Goal: Task Accomplishment & Management: Manage account settings

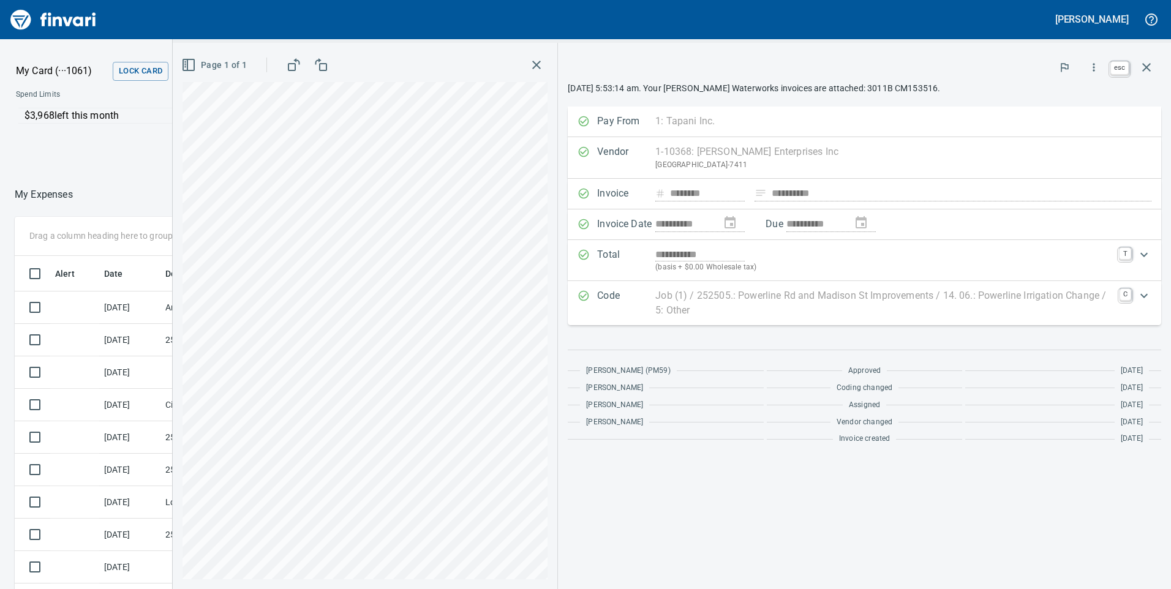
scroll to position [445, 808]
click at [1140, 68] on icon "button" at bounding box center [1146, 67] width 15 height 15
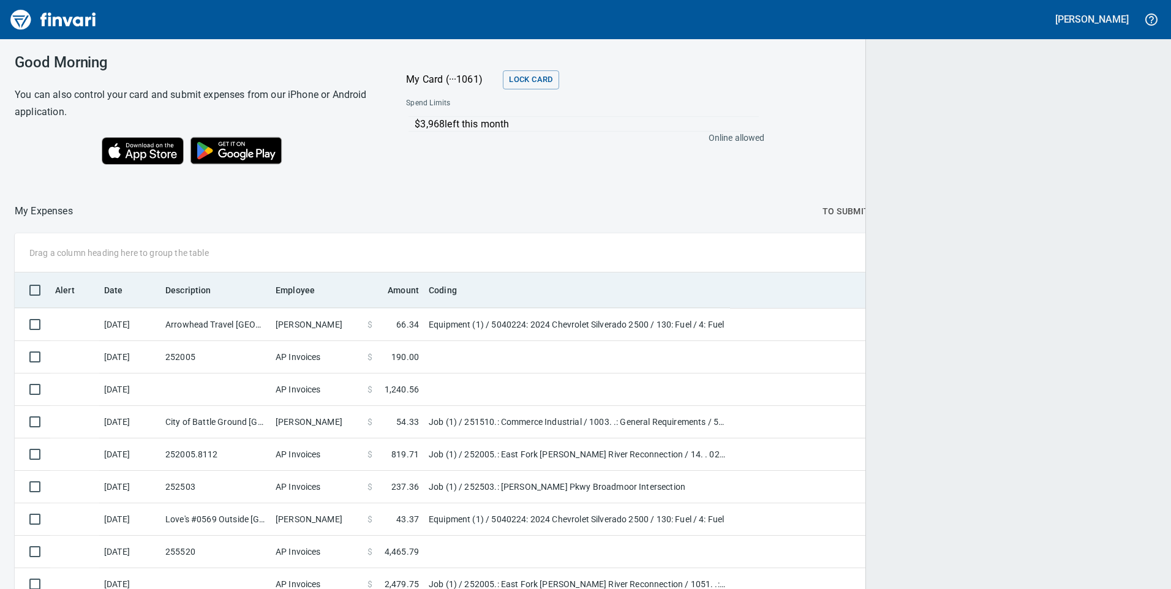
scroll to position [445, 1108]
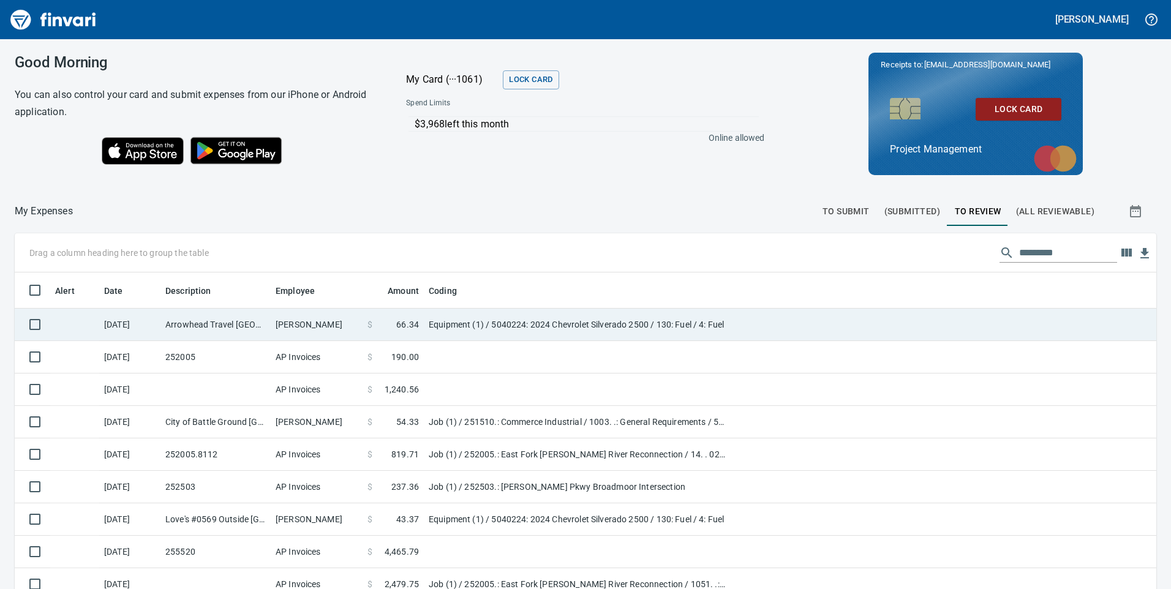
click at [475, 327] on td "Equipment (1) / 5040224: 2024 Chevrolet Silverado 2500 / 130: Fuel / 4: Fuel" at bounding box center [577, 325] width 306 height 32
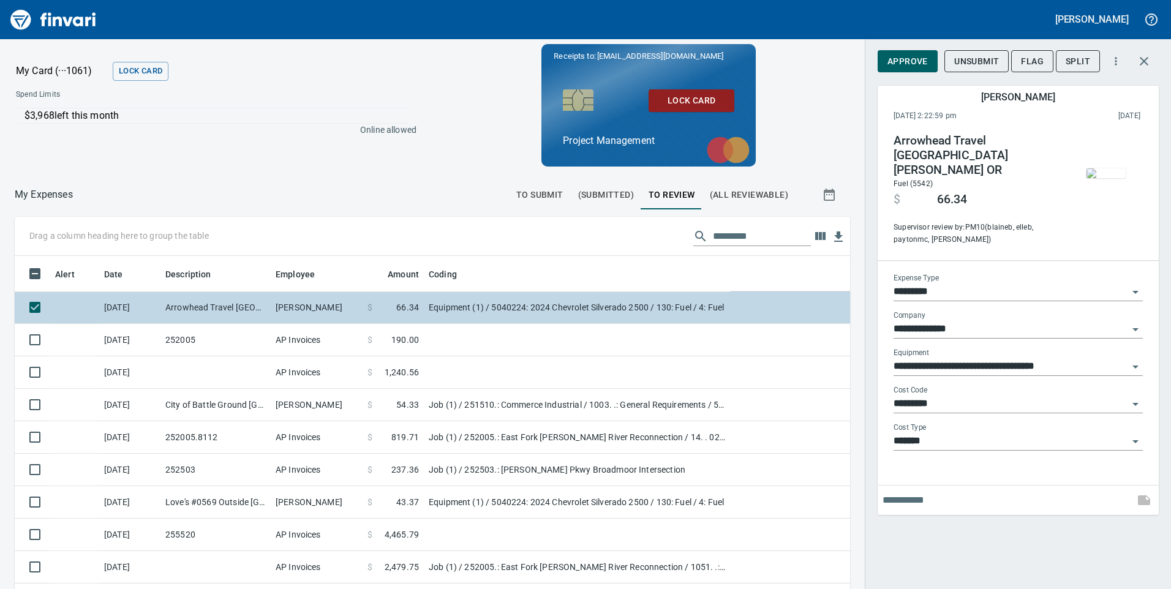
scroll to position [445, 808]
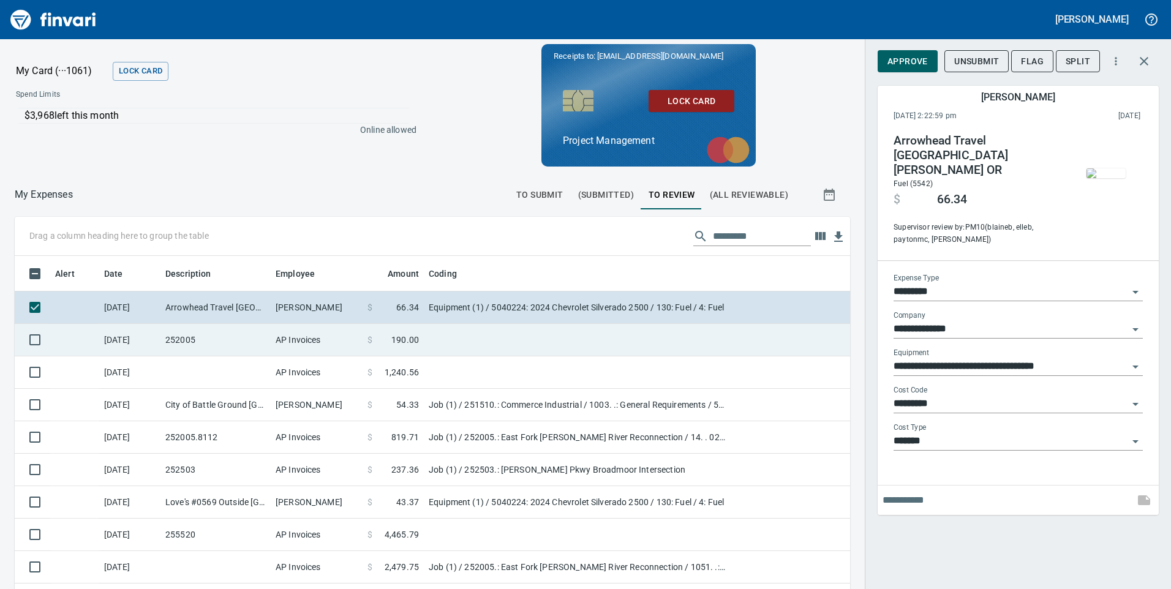
click at [408, 339] on span "190.00" at bounding box center [405, 340] width 28 height 12
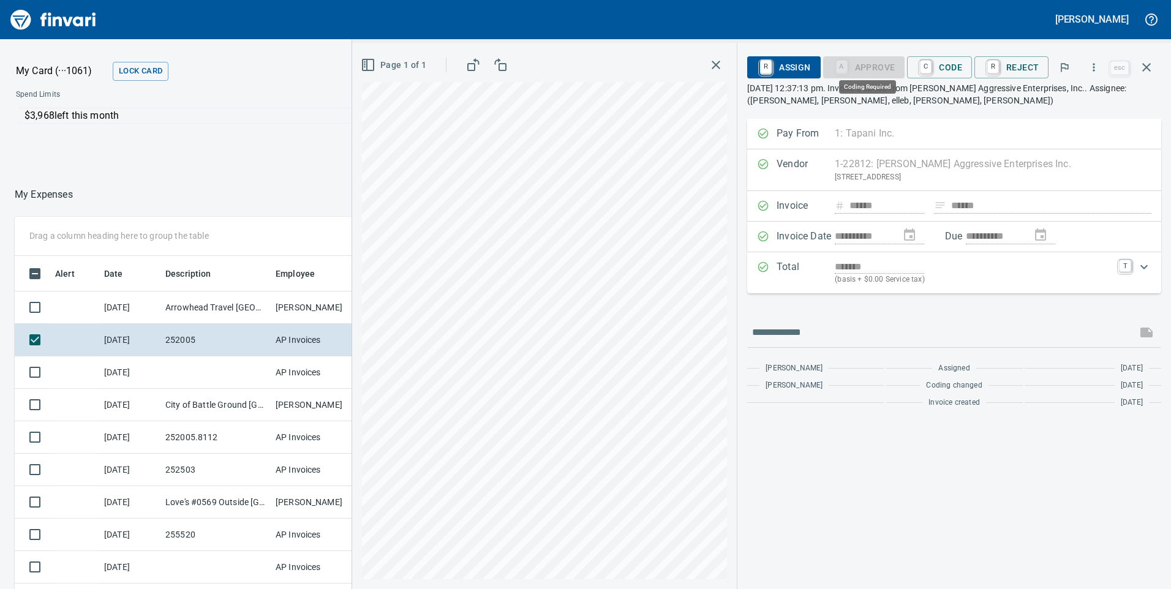
scroll to position [445, 808]
click at [716, 66] on icon "button" at bounding box center [716, 65] width 9 height 9
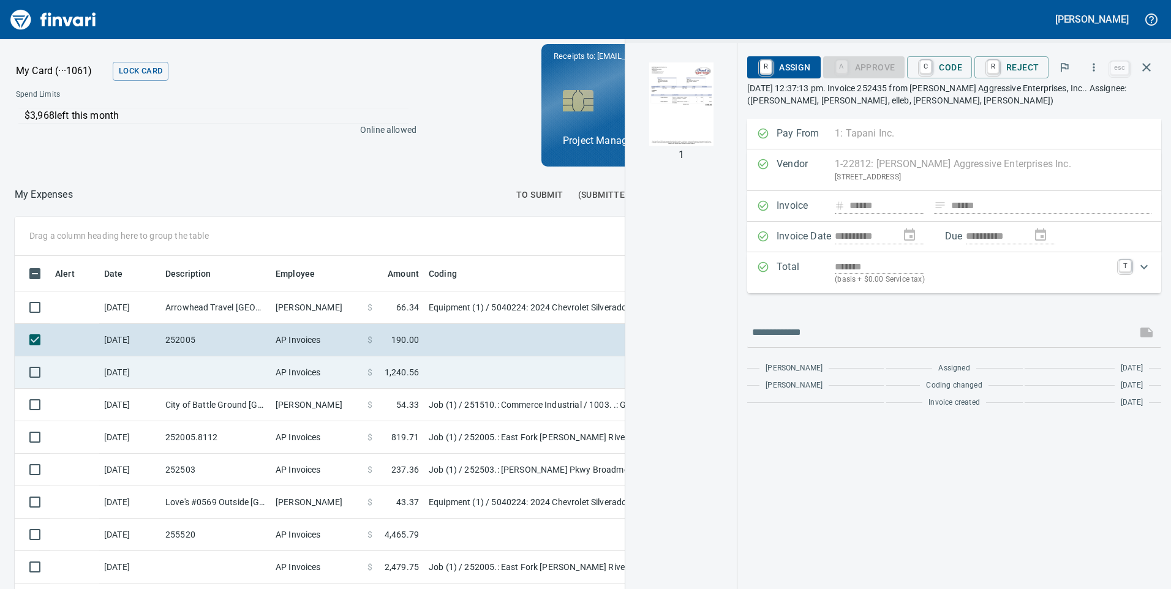
click at [385, 367] on span at bounding box center [378, 372] width 12 height 12
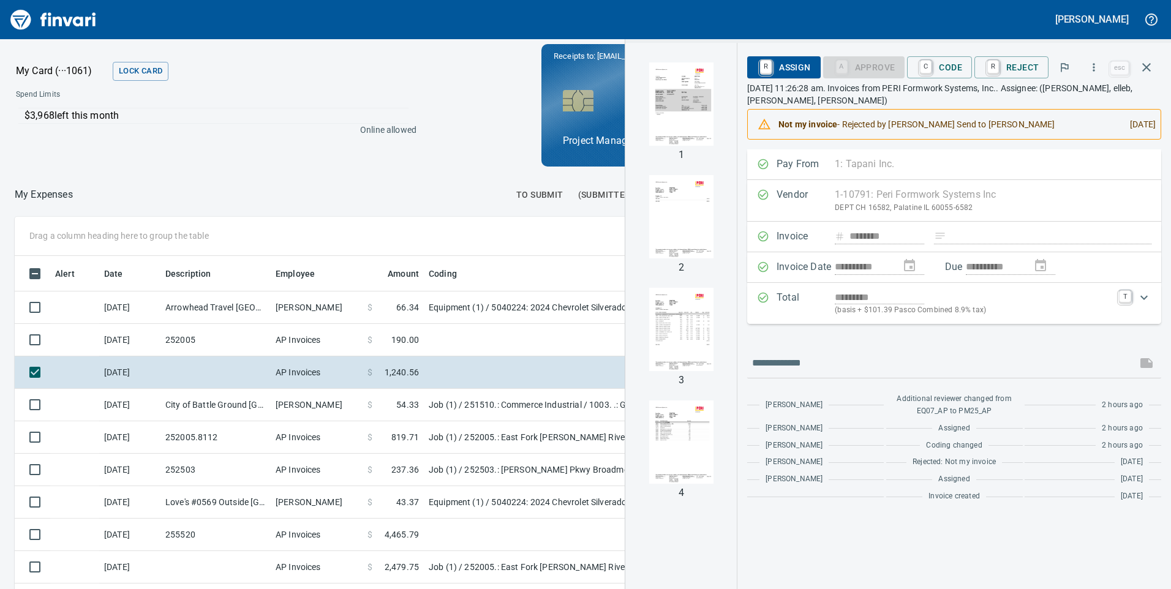
click at [688, 107] on img "button" at bounding box center [680, 103] width 83 height 83
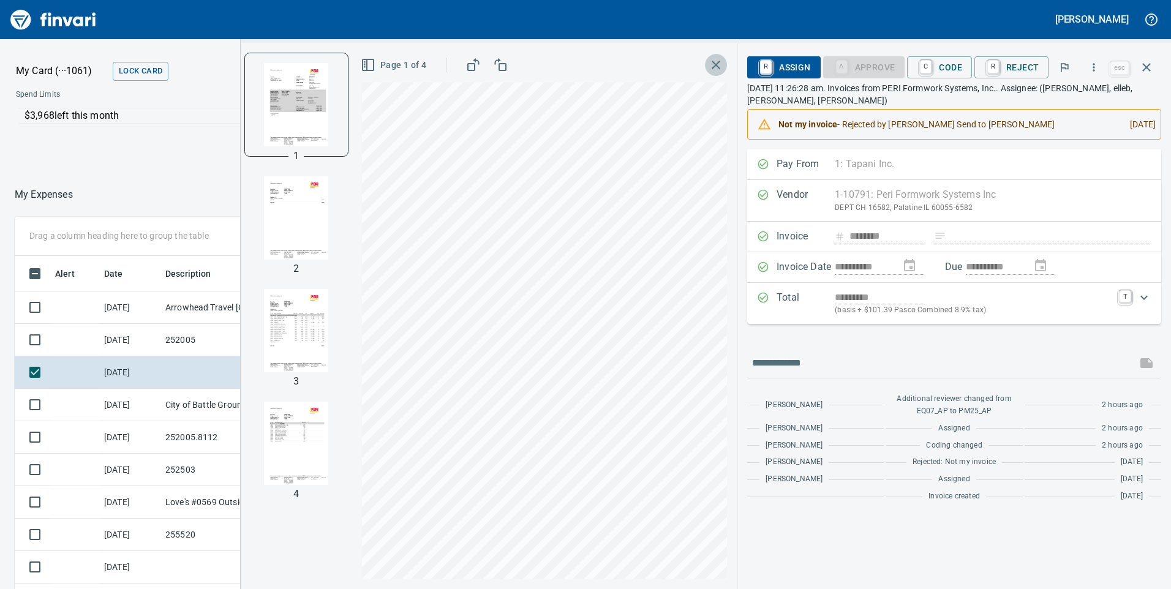
click at [716, 64] on icon "button" at bounding box center [715, 65] width 15 height 15
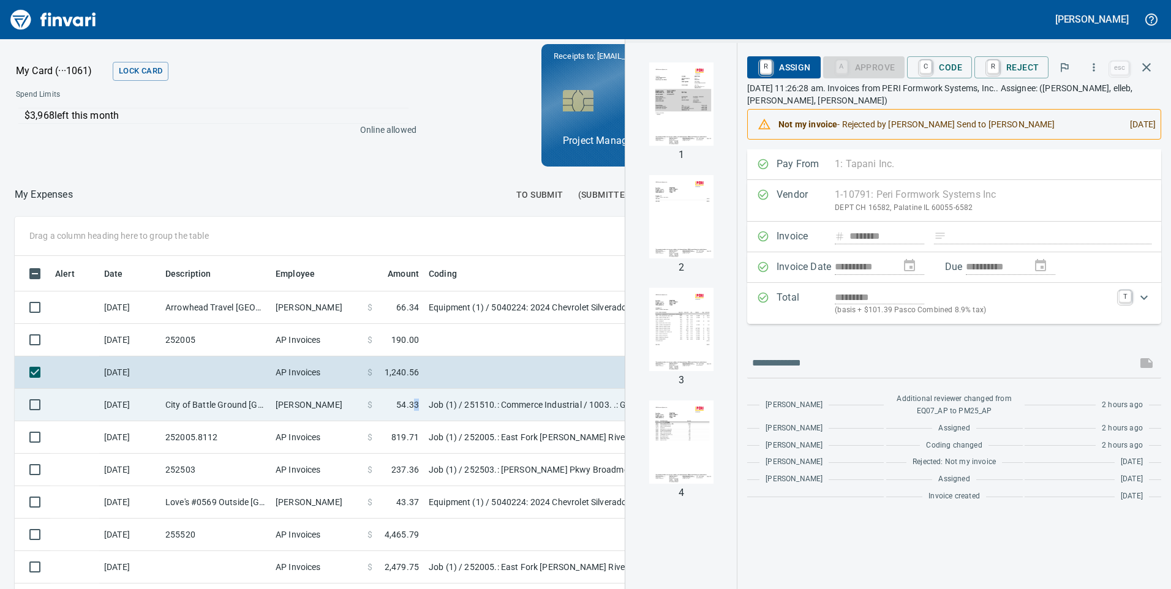
click at [416, 399] on span "54.33" at bounding box center [407, 405] width 23 height 12
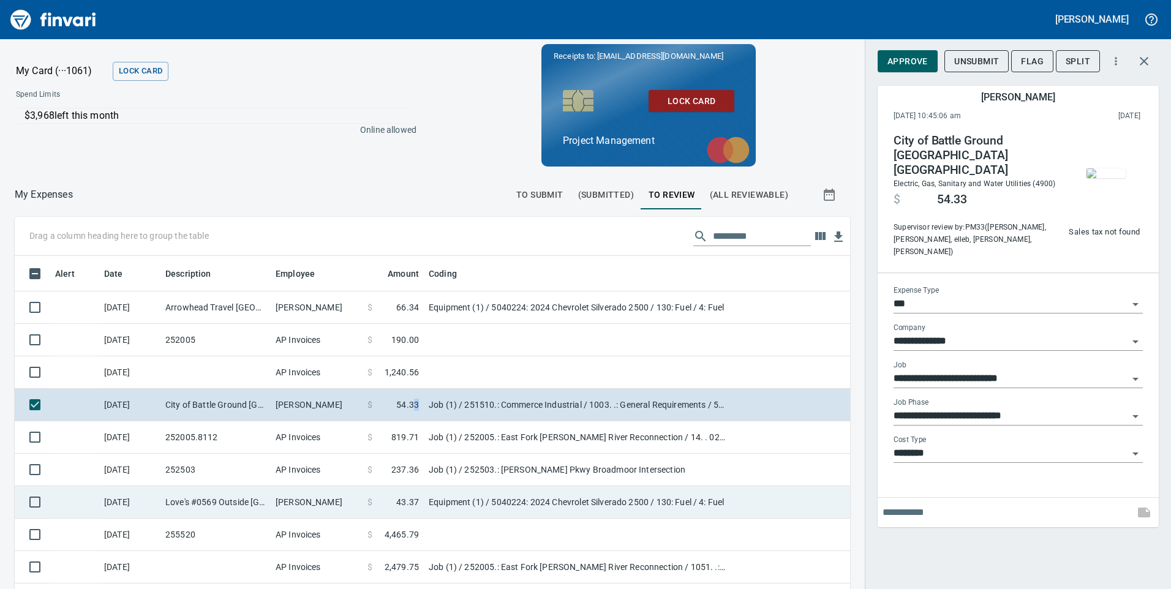
scroll to position [61, 0]
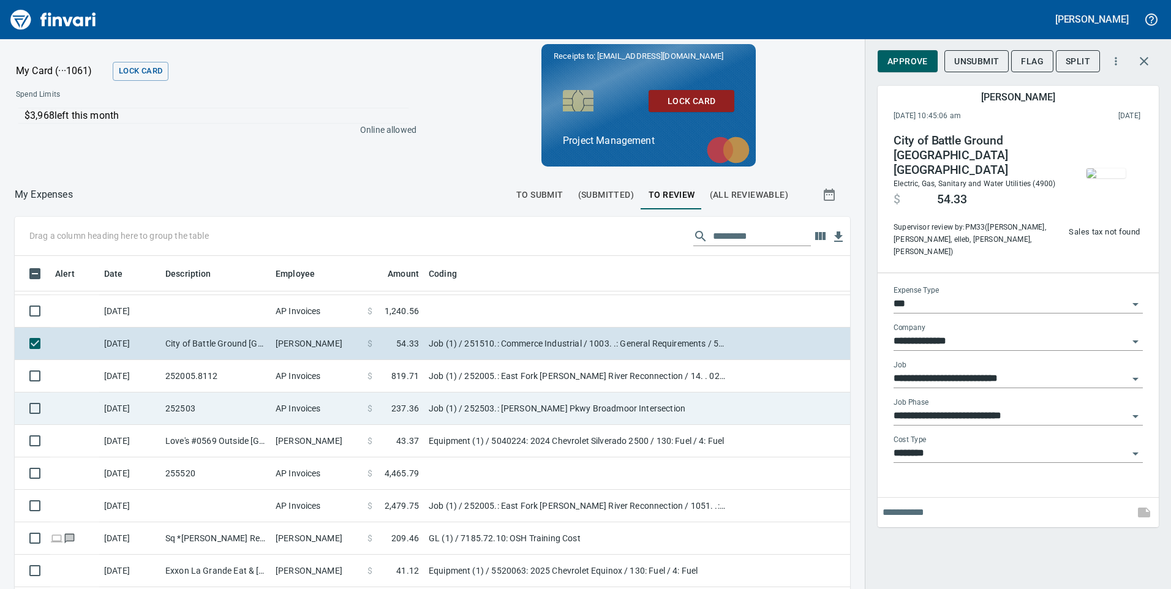
click at [445, 406] on td "Job (1) / 252503.: Sandifur Pkwy Broadmoor Intersection" at bounding box center [577, 409] width 306 height 32
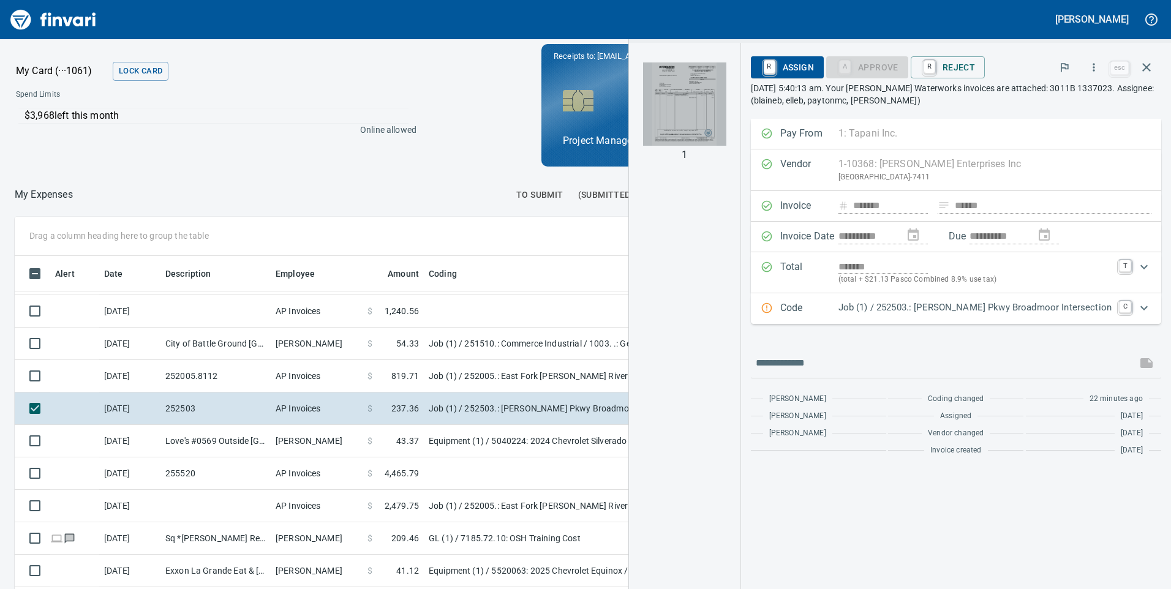
click at [716, 107] on img "button" at bounding box center [684, 103] width 83 height 83
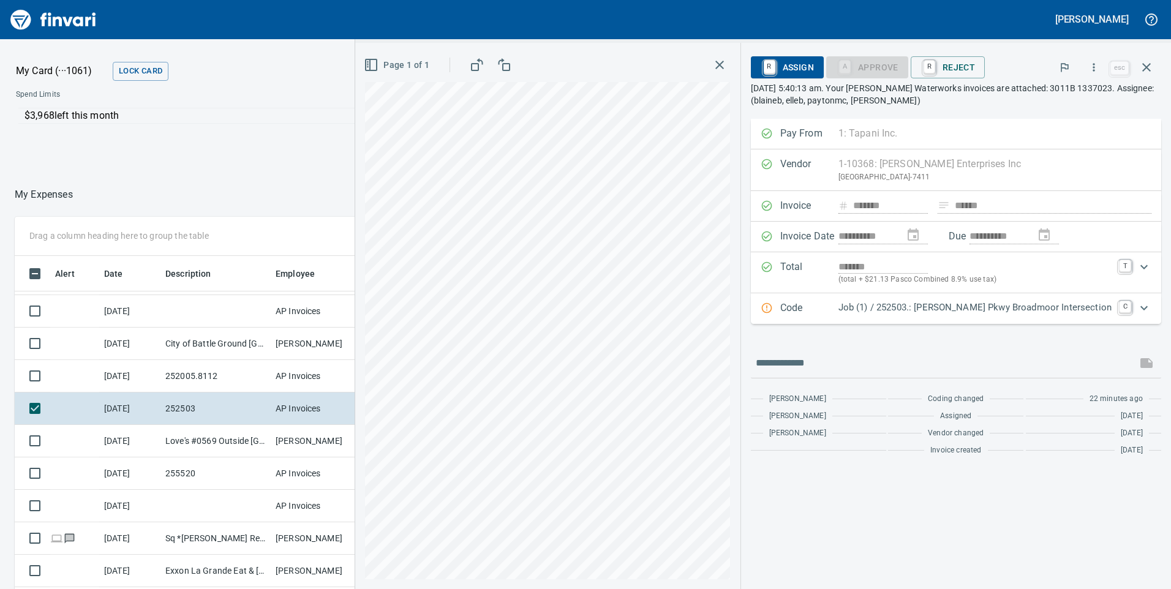
click at [1142, 304] on icon "Expand" at bounding box center [1144, 308] width 15 height 15
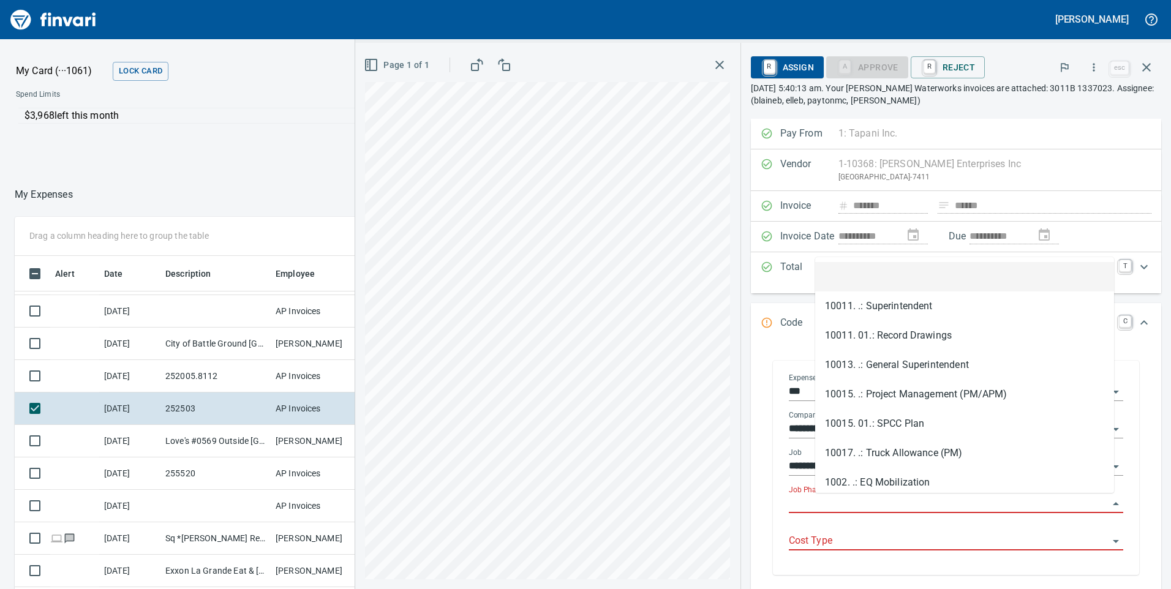
click at [949, 503] on input "Job Phase" at bounding box center [949, 503] width 320 height 17
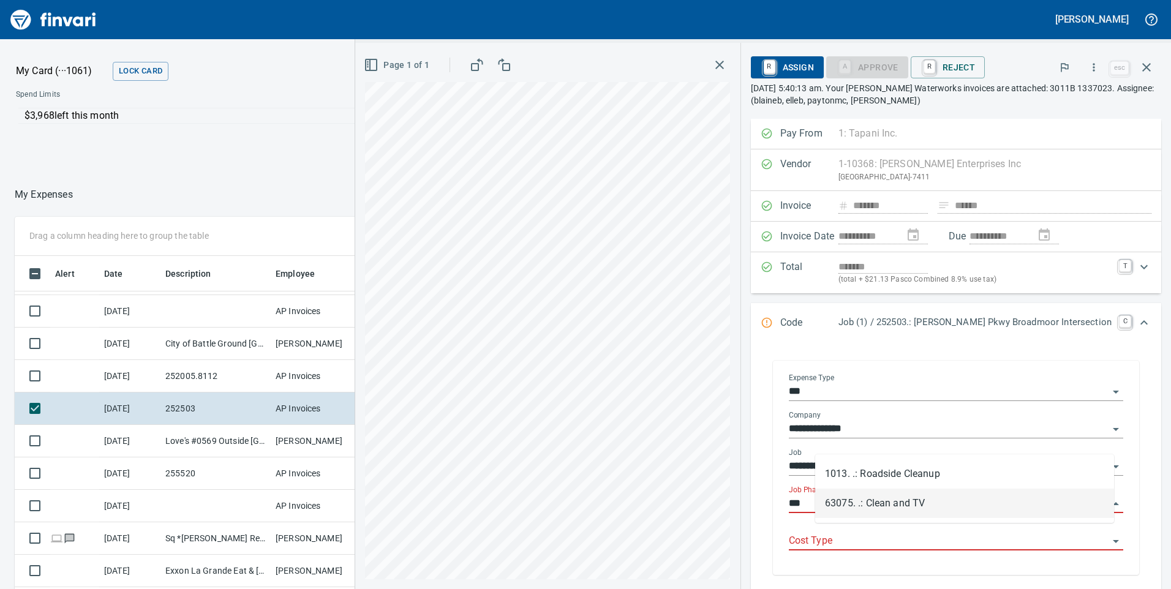
scroll to position [445, 808]
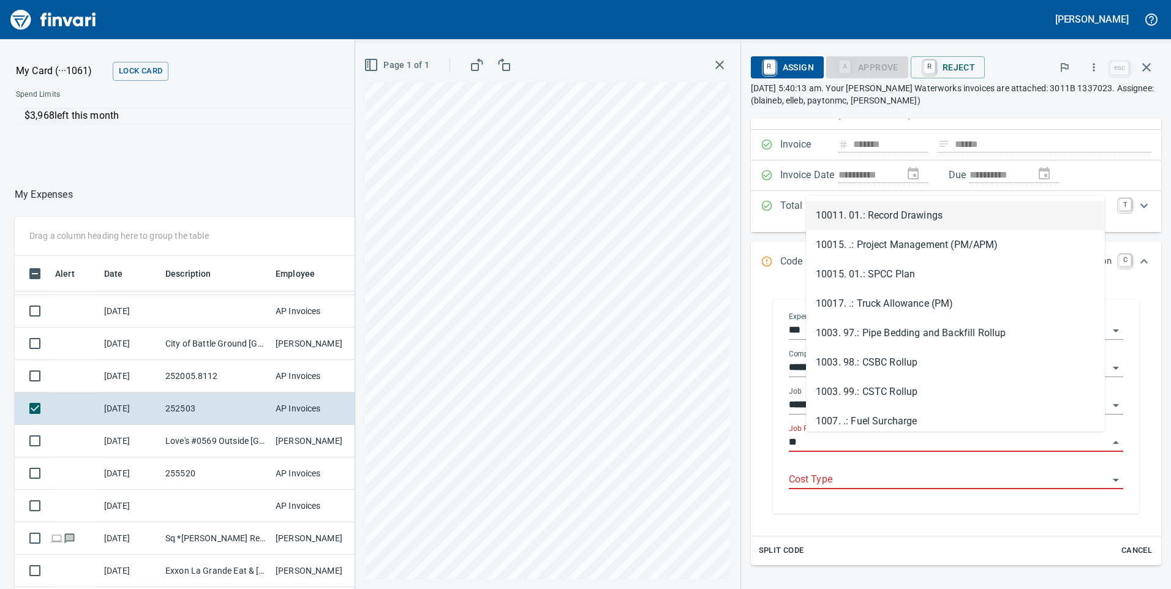
type input "*"
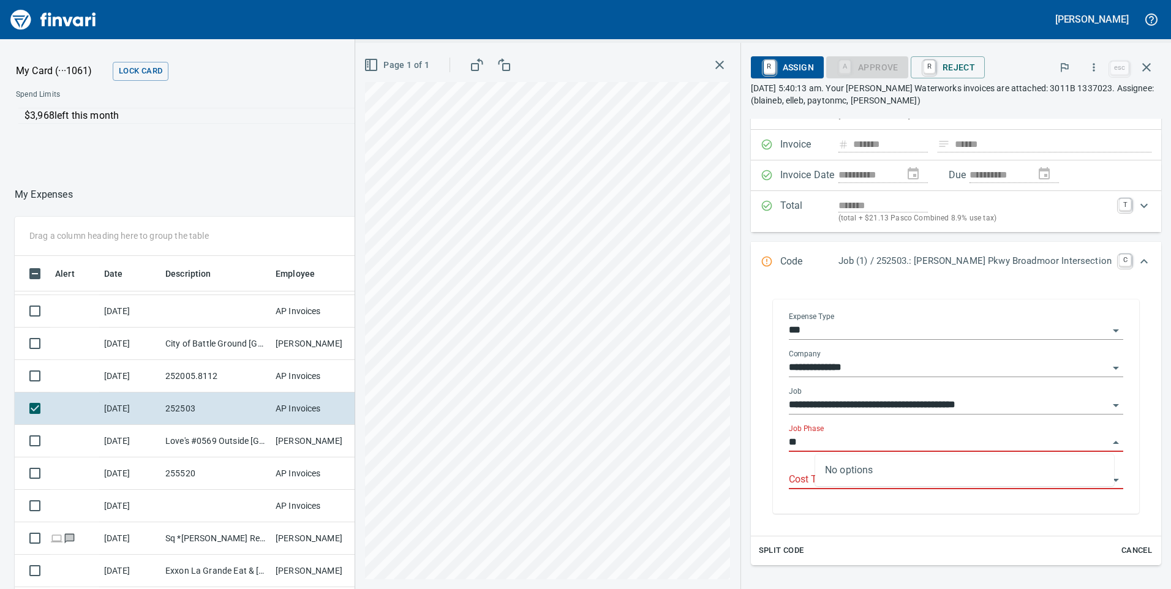
type input "*"
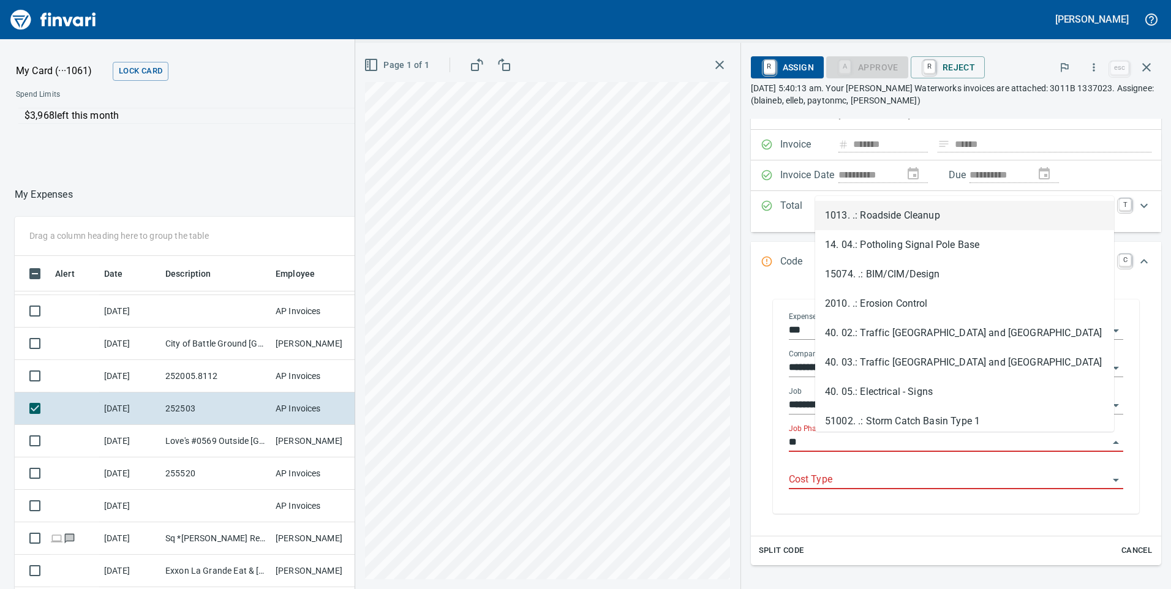
type input "*"
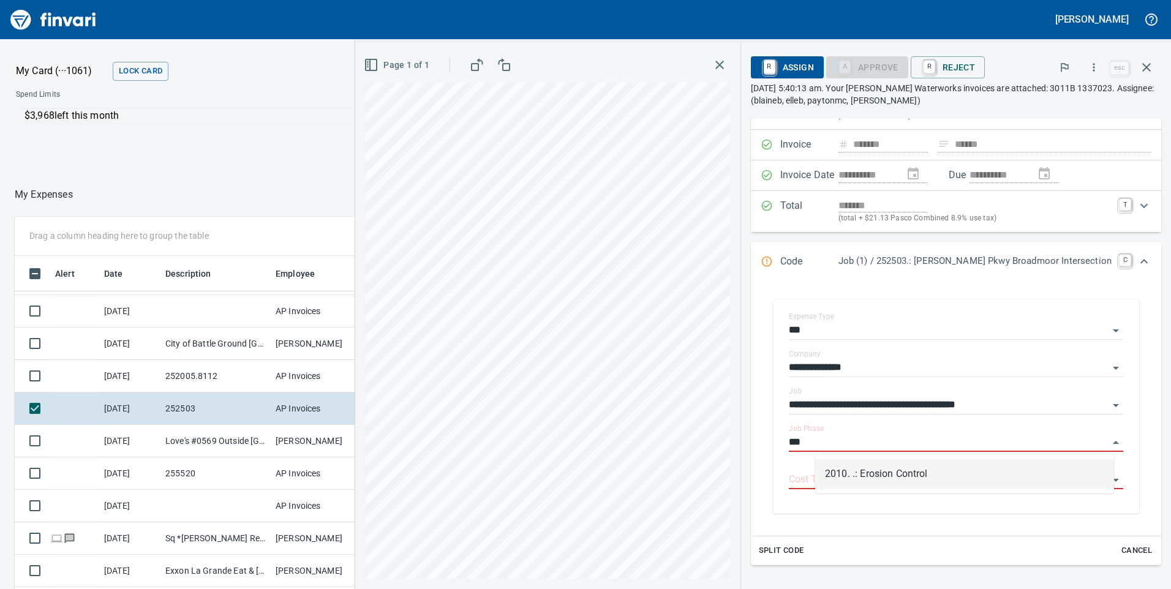
click at [889, 470] on li "2010. .: Erosion Control" at bounding box center [964, 473] width 299 height 29
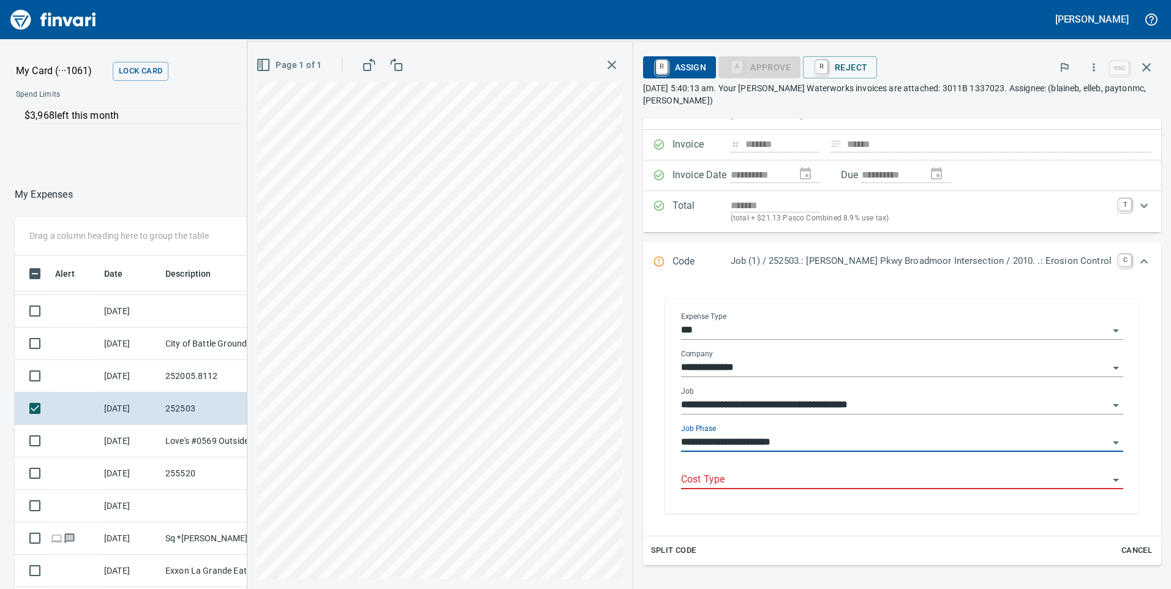
type input "**********"
click at [887, 479] on input "Cost Type" at bounding box center [894, 480] width 427 height 17
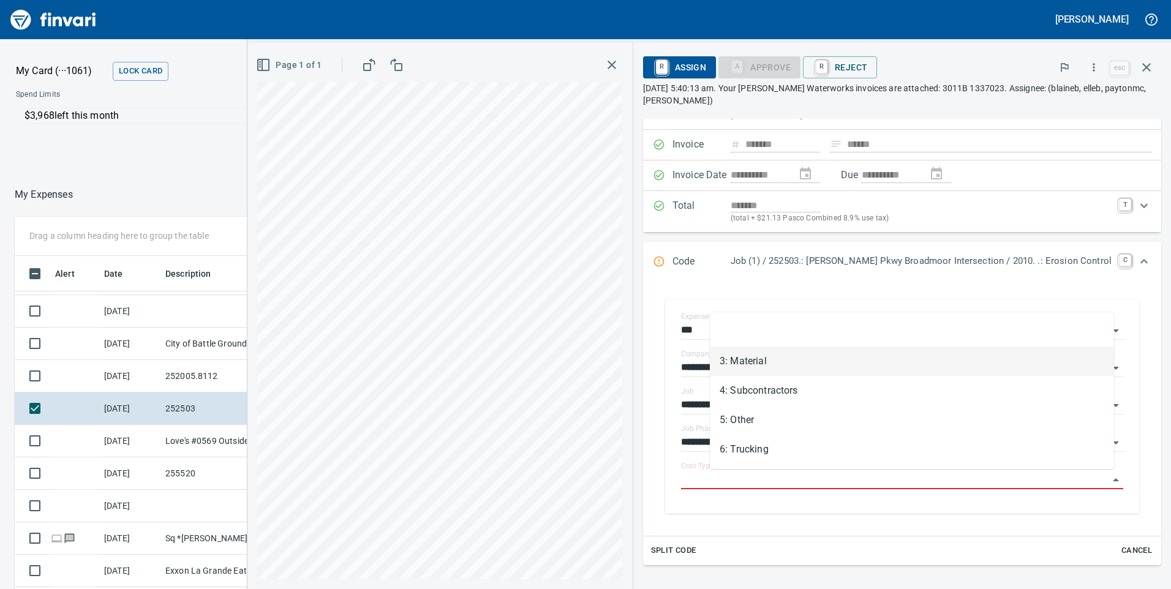
click at [763, 363] on li "3: Material" at bounding box center [912, 361] width 404 height 29
type input "**********"
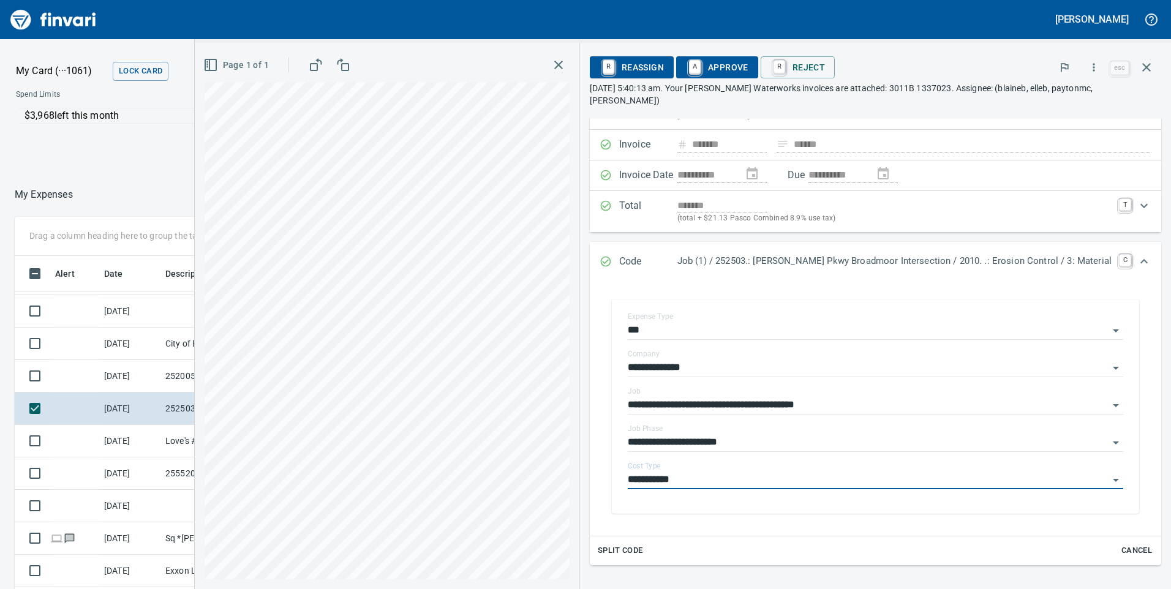
click at [743, 64] on span "A Approve" at bounding box center [717, 67] width 62 height 21
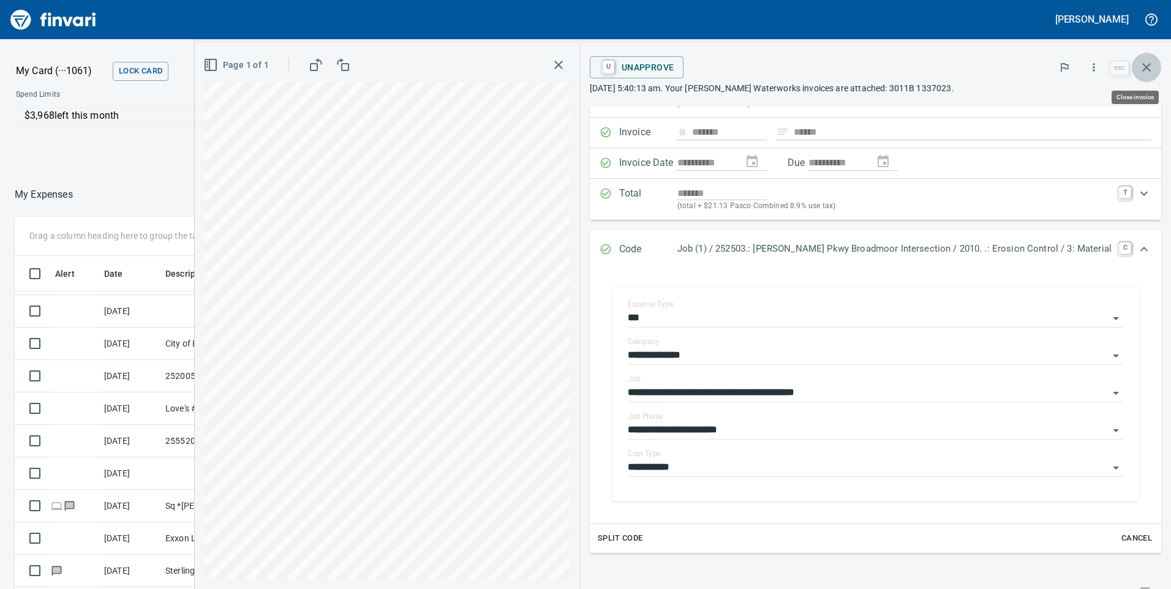
click at [1152, 66] on icon "button" at bounding box center [1146, 67] width 15 height 15
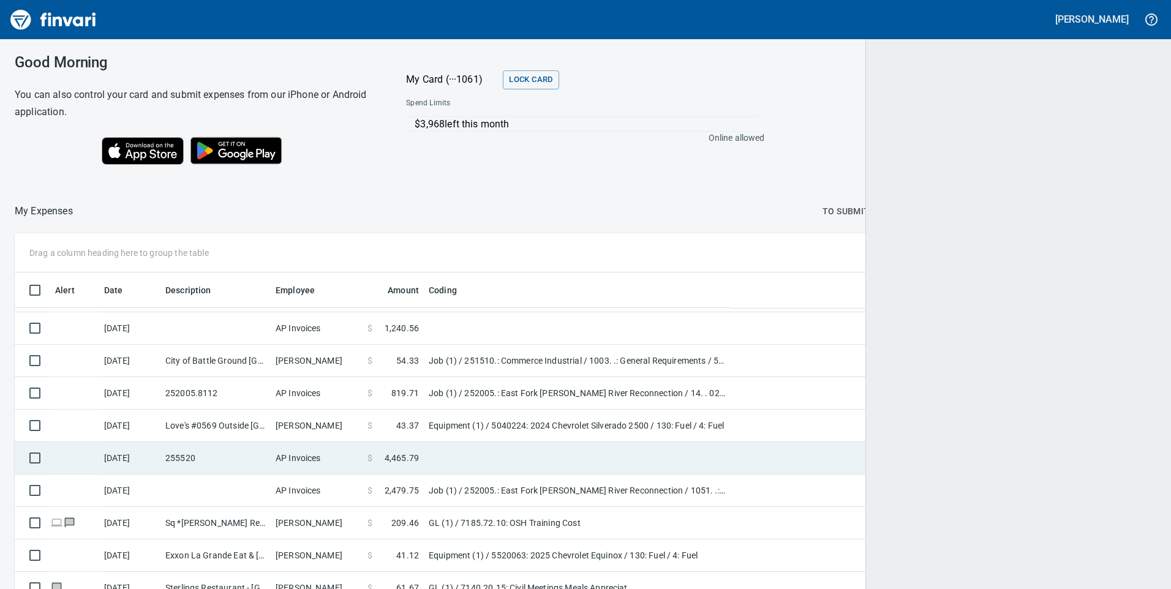
scroll to position [445, 1114]
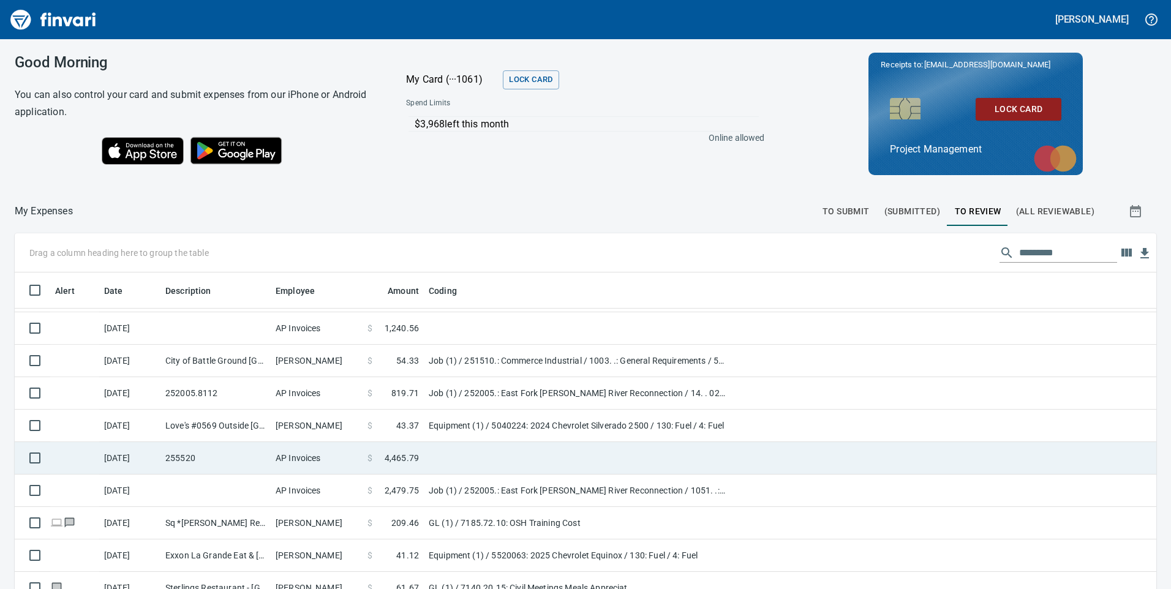
click at [405, 454] on span "4,465.79" at bounding box center [402, 458] width 34 height 12
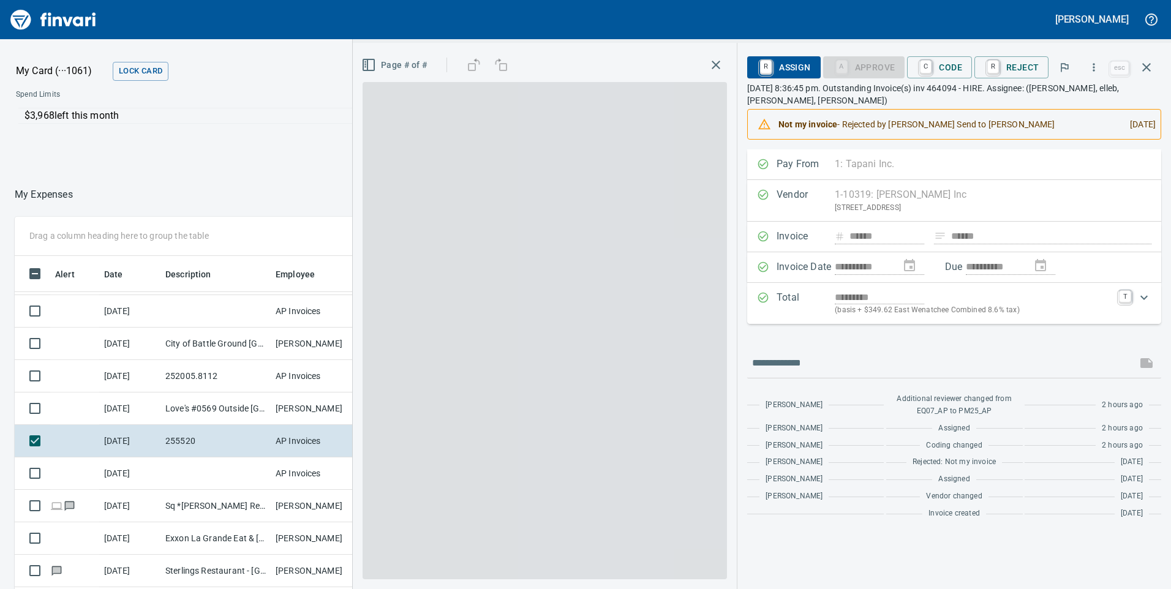
scroll to position [445, 808]
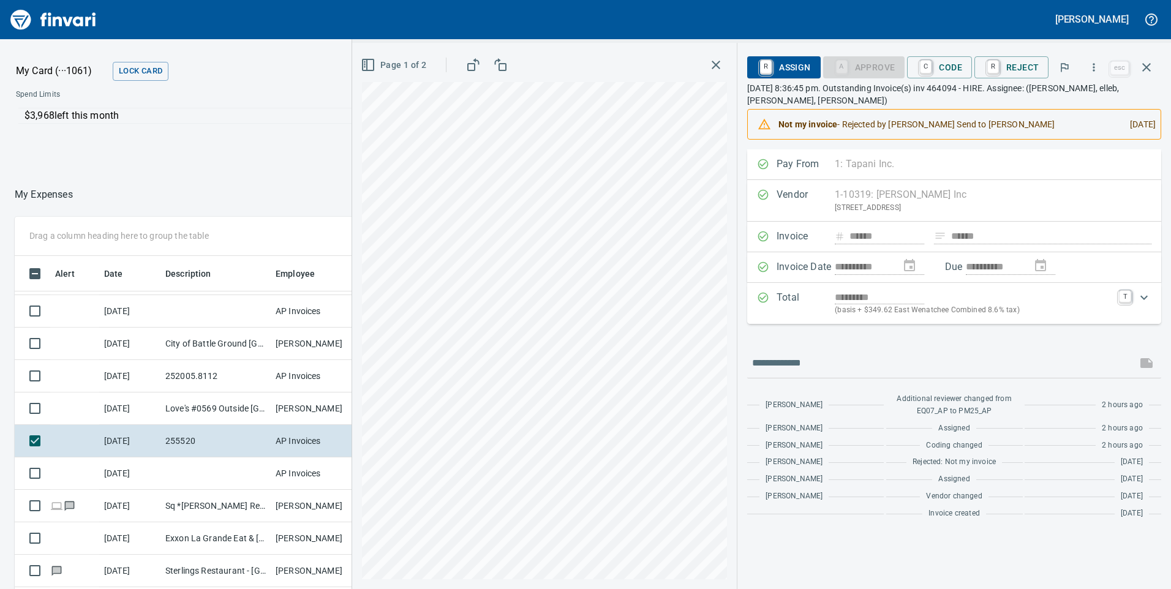
click at [721, 66] on icon "button" at bounding box center [715, 65] width 15 height 15
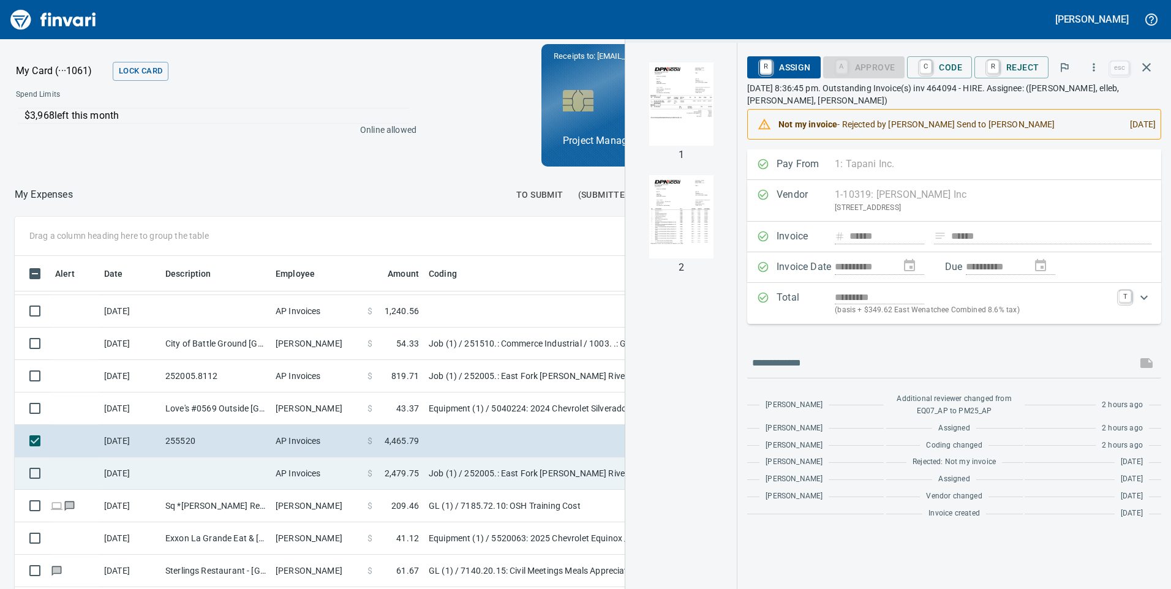
click at [421, 470] on td "$ 2,479.75" at bounding box center [393, 473] width 61 height 32
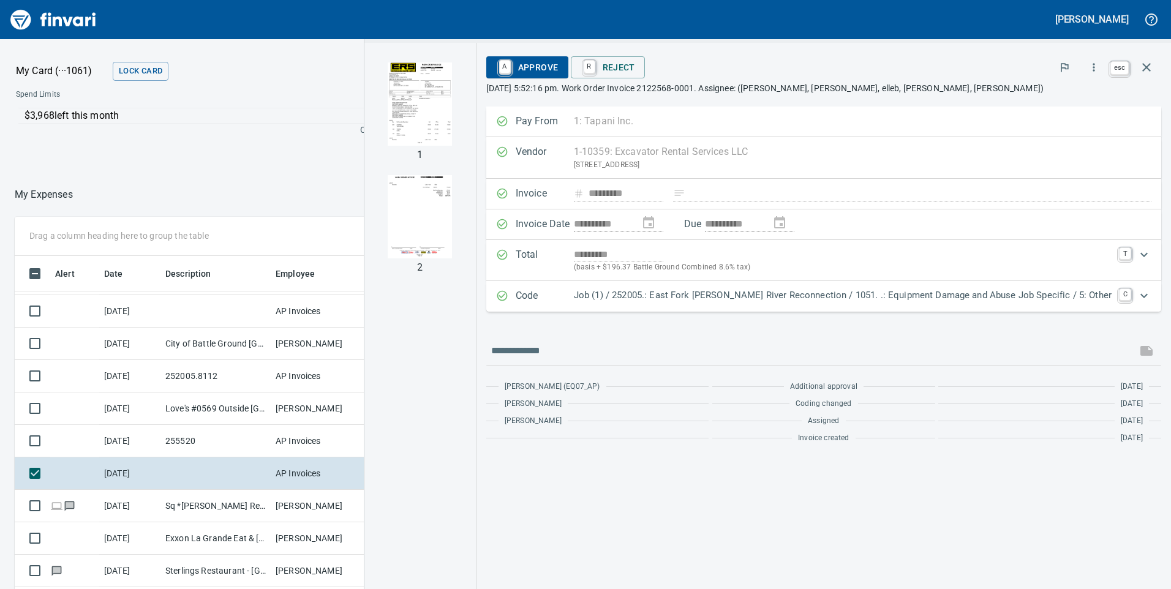
scroll to position [445, 808]
click at [1146, 66] on icon "button" at bounding box center [1146, 67] width 15 height 15
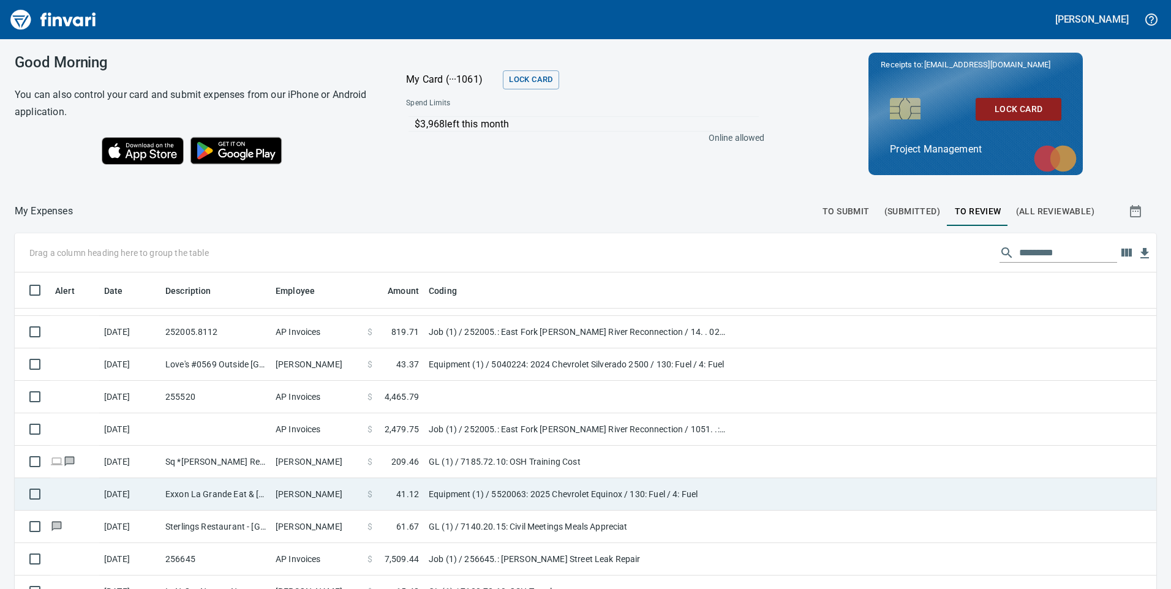
scroll to position [184, 0]
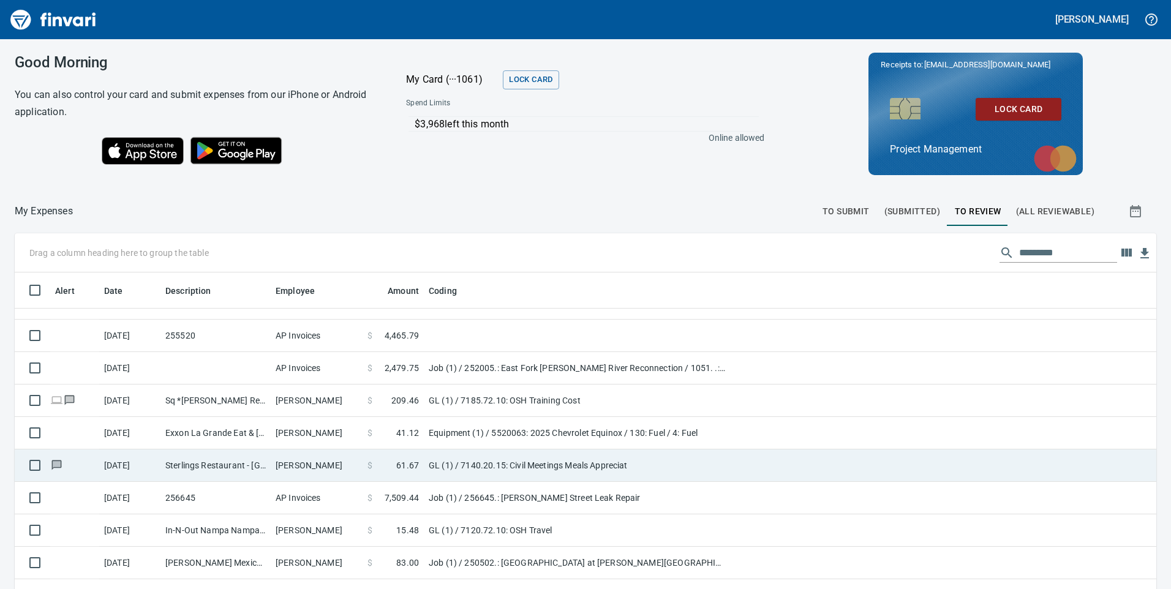
click at [478, 462] on td "GL (1) / 7140.20.15: Civil Meetings Meals Appreciat" at bounding box center [577, 465] width 306 height 32
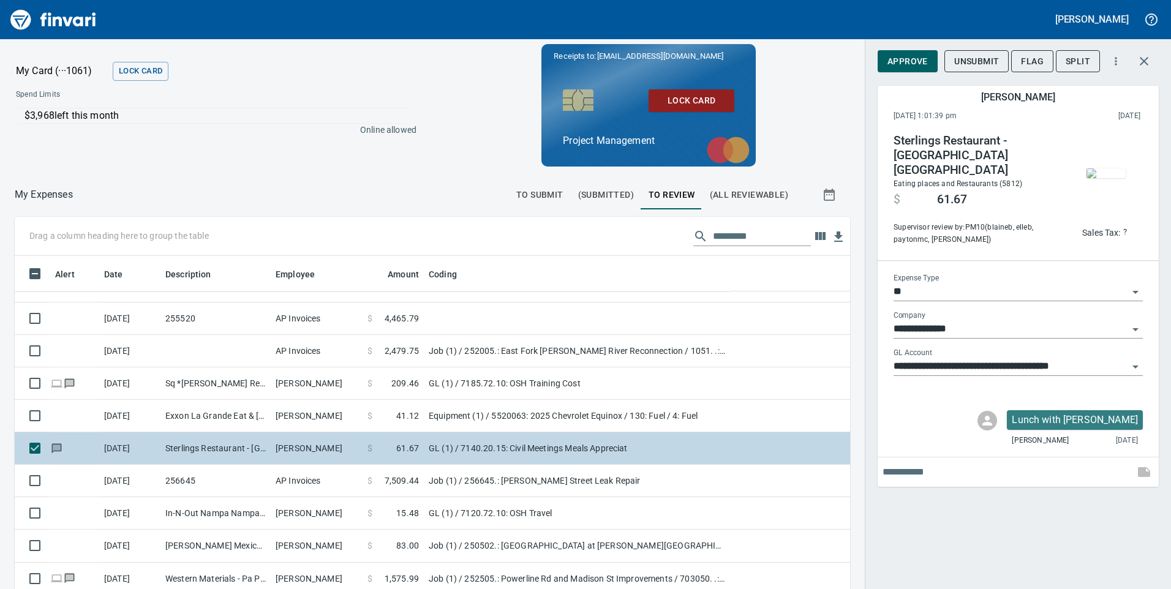
scroll to position [445, 808]
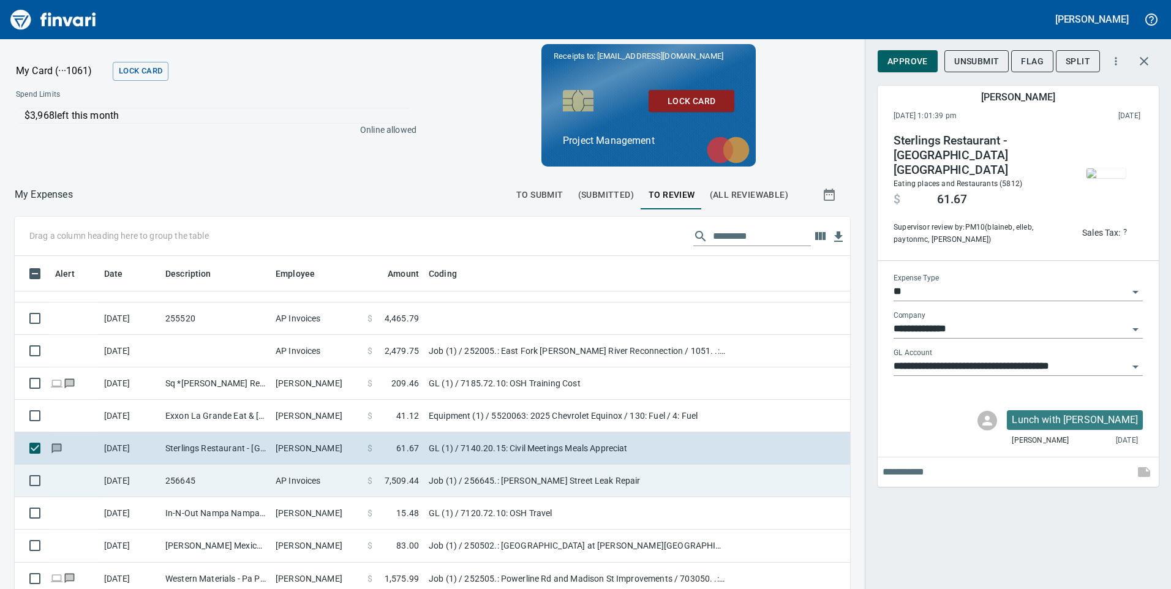
click at [461, 478] on td "Job (1) / 256645.: [PERSON_NAME] Street Leak Repair" at bounding box center [577, 481] width 306 height 32
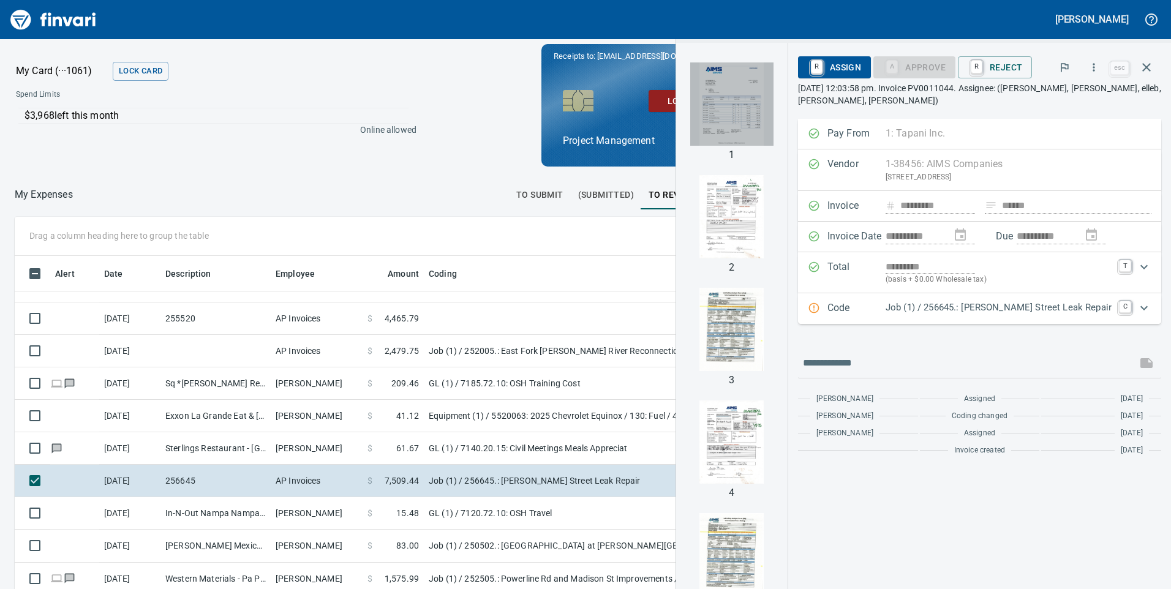
click at [755, 111] on img "button" at bounding box center [731, 103] width 83 height 83
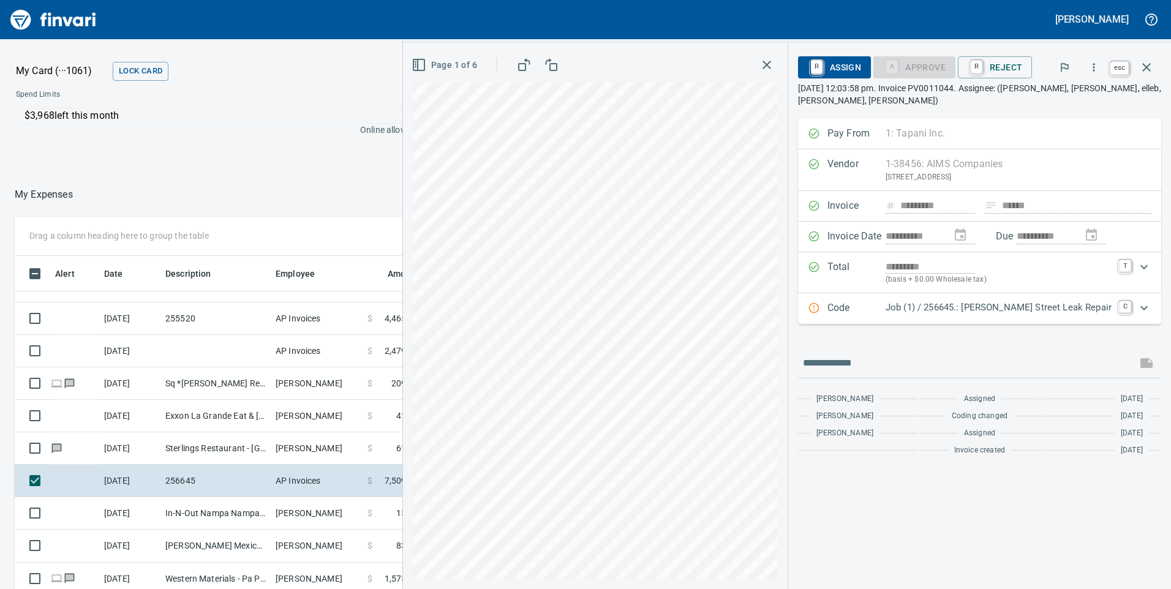
scroll to position [445, 808]
click at [1149, 67] on icon "button" at bounding box center [1146, 67] width 15 height 15
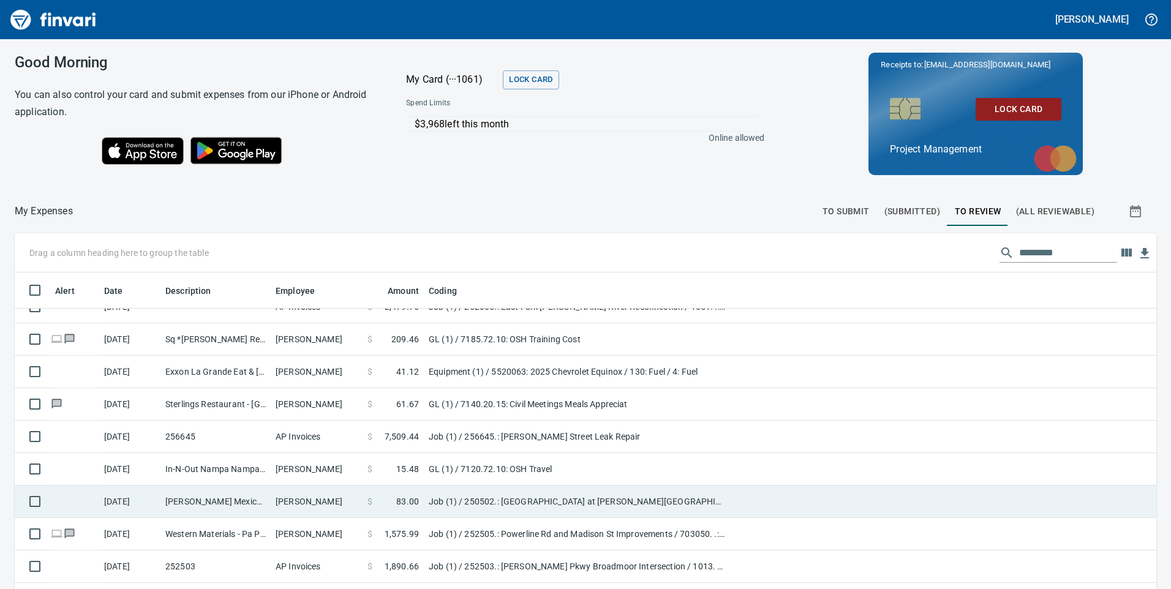
scroll to position [306, 0]
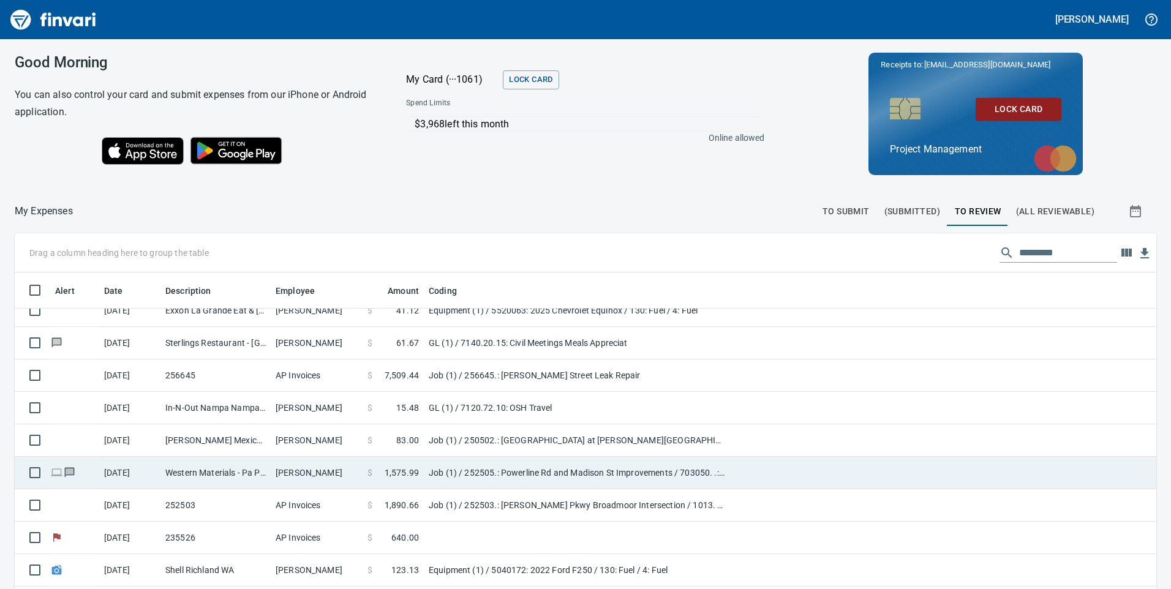
click at [448, 468] on td "Job (1) / 252505.: Powerline Rd and Madison St Improvements / 703050. .: Block …" at bounding box center [577, 473] width 306 height 32
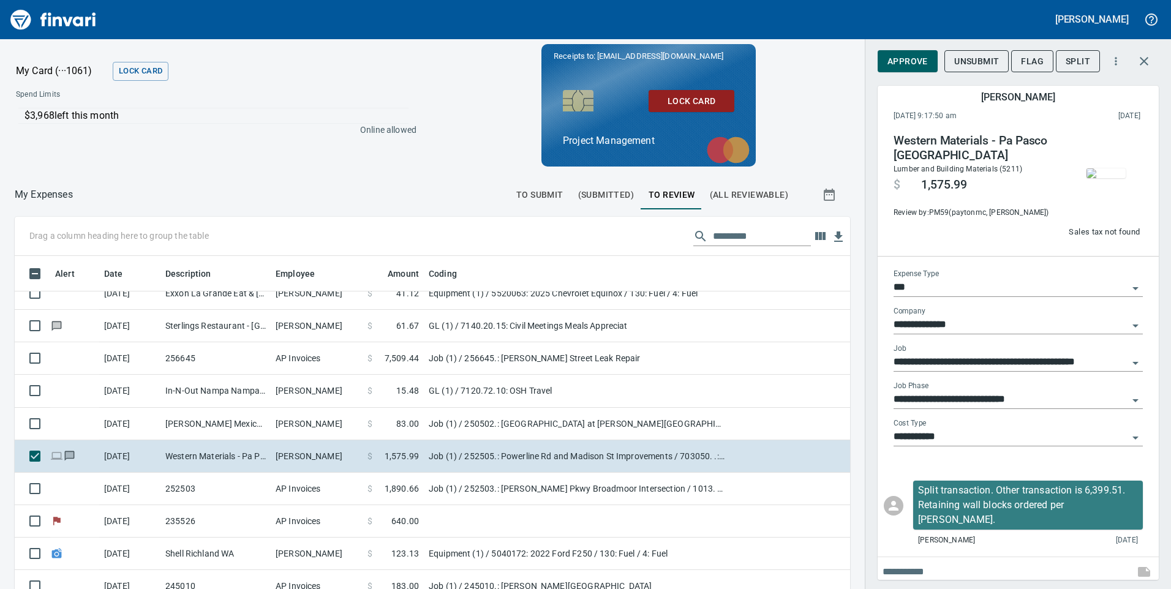
scroll to position [7, 0]
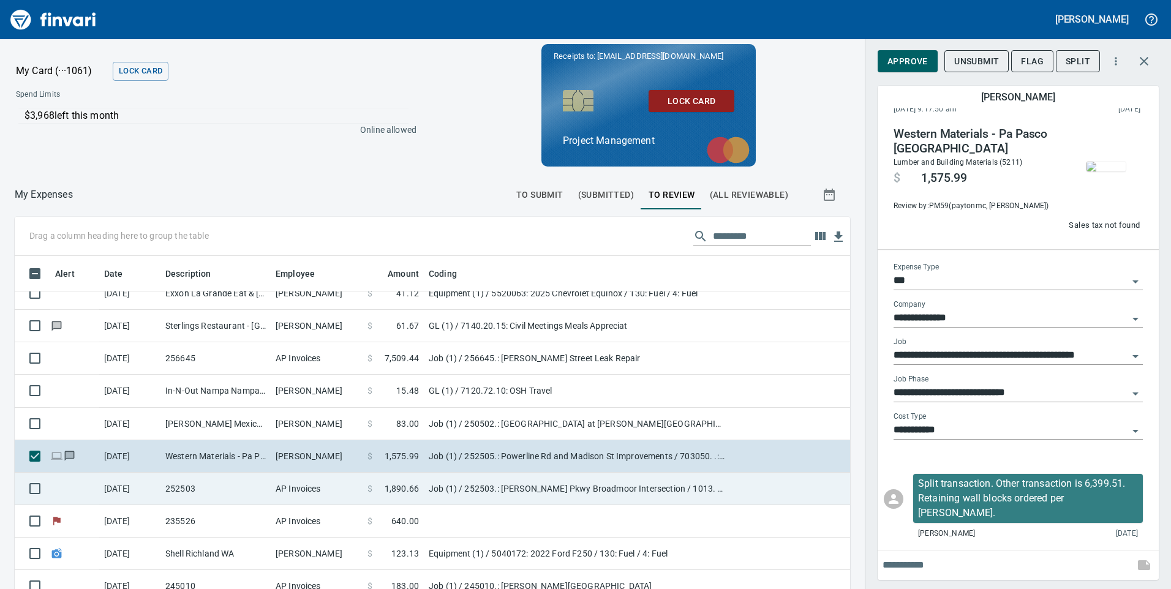
click at [438, 490] on td "Job (1) / 252503.: [PERSON_NAME] Pkwy Broadmoor Intersection / 1013. .: Roadsid…" at bounding box center [577, 489] width 306 height 32
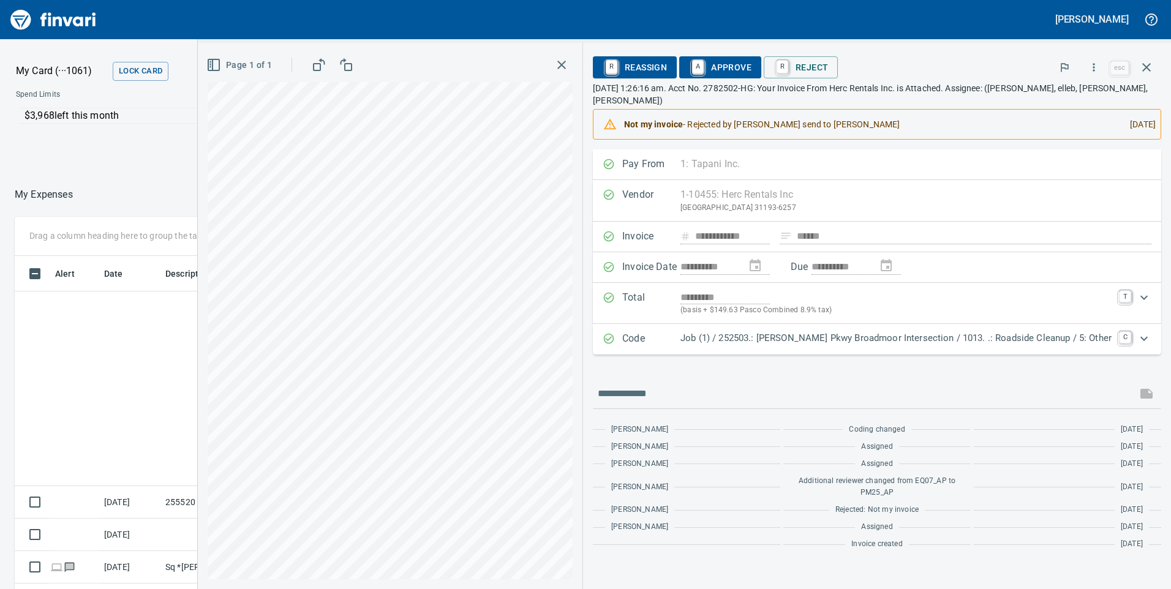
scroll to position [445, 808]
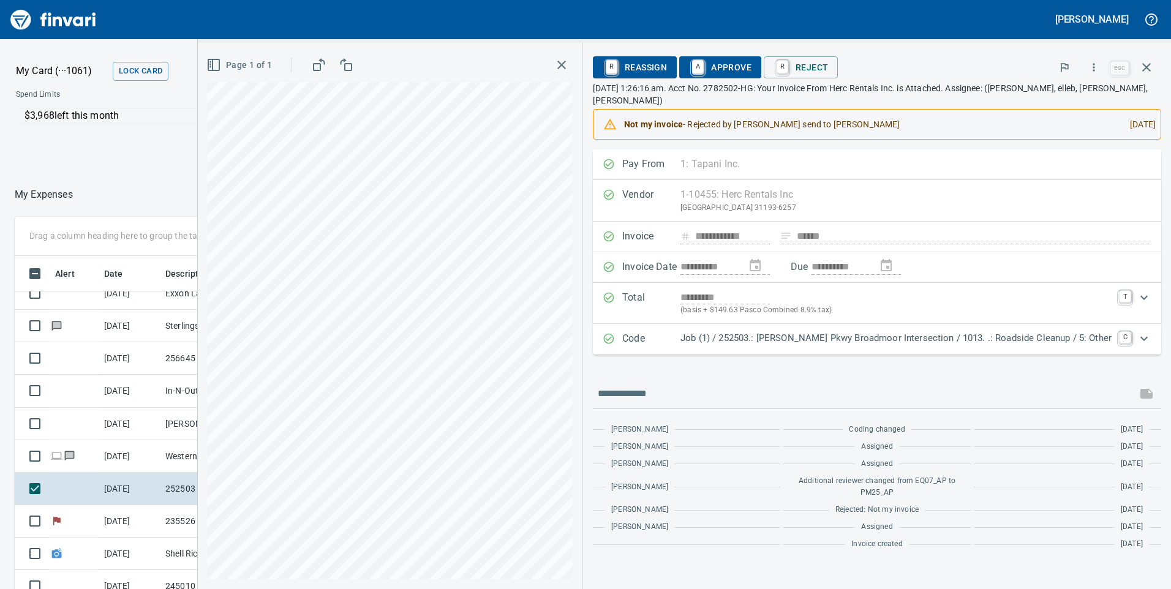
click at [751, 68] on span "A Approve" at bounding box center [720, 67] width 62 height 21
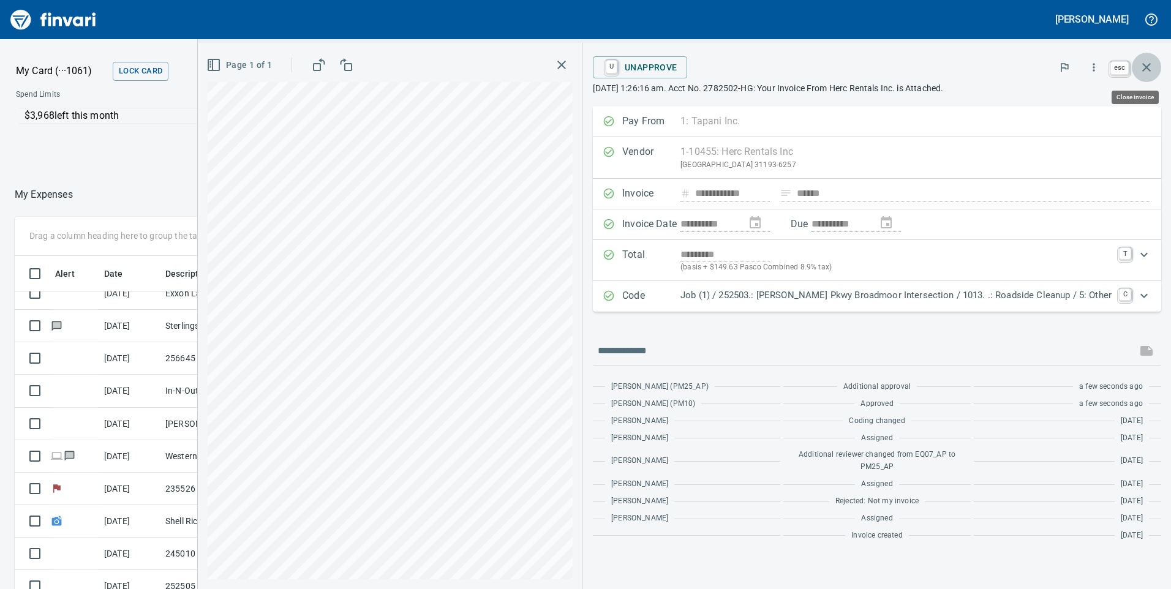
click at [1148, 66] on icon "button" at bounding box center [1146, 67] width 9 height 9
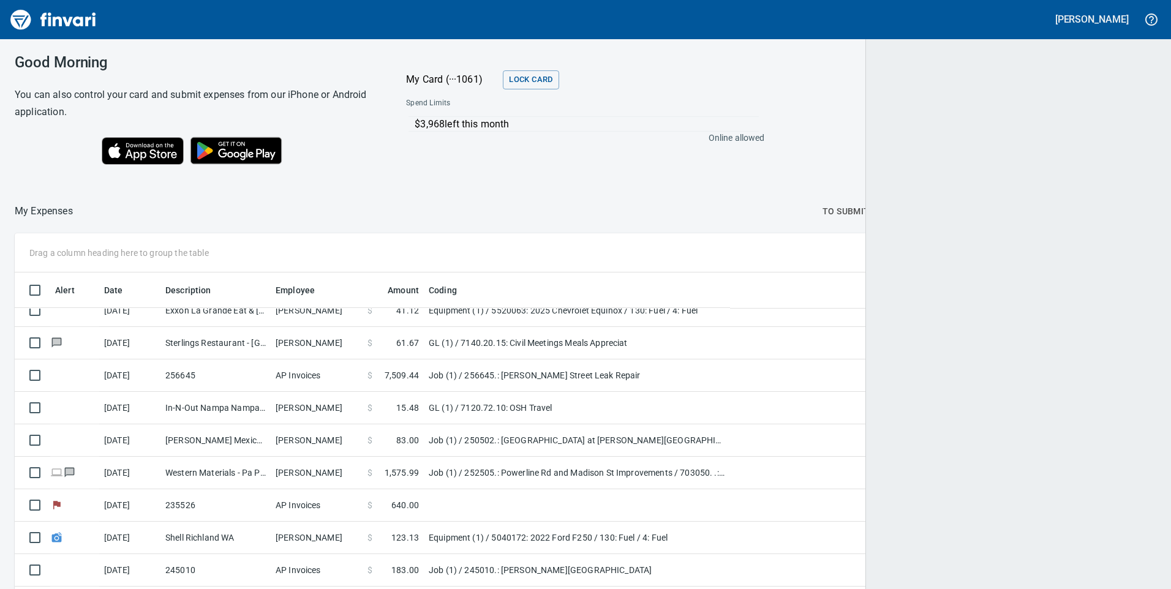
scroll to position [445, 1114]
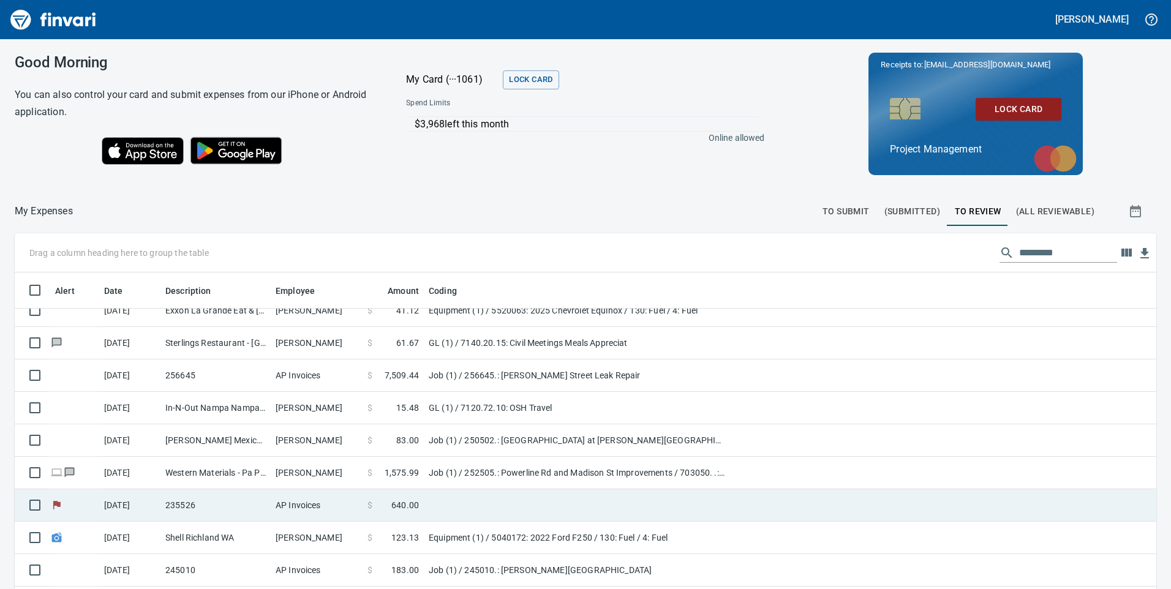
click at [403, 503] on span "640.00" at bounding box center [405, 505] width 28 height 12
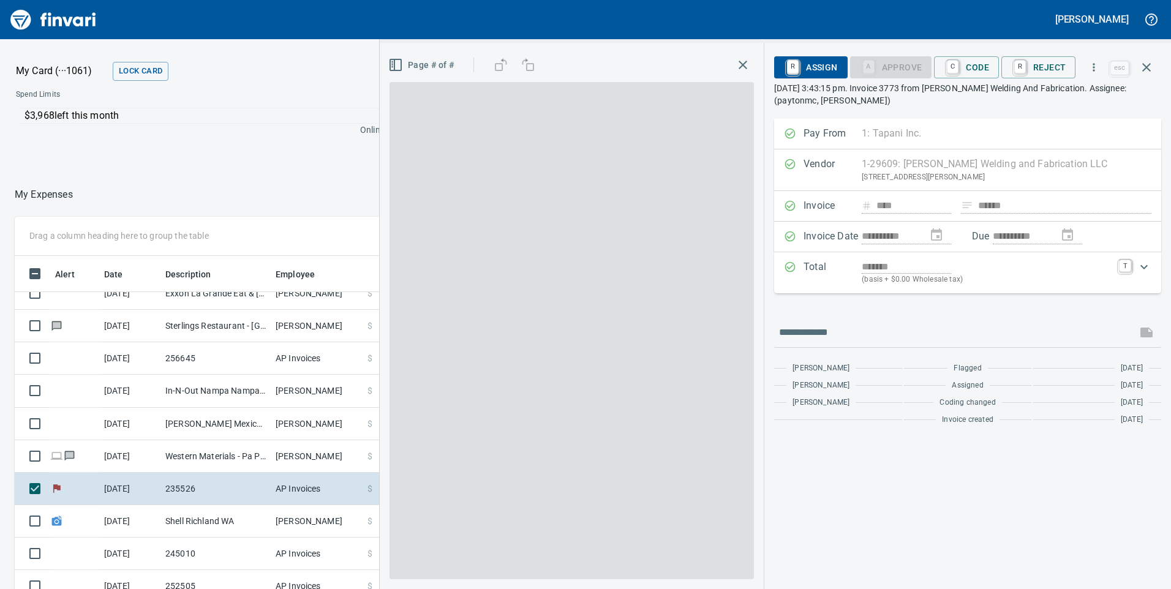
scroll to position [445, 808]
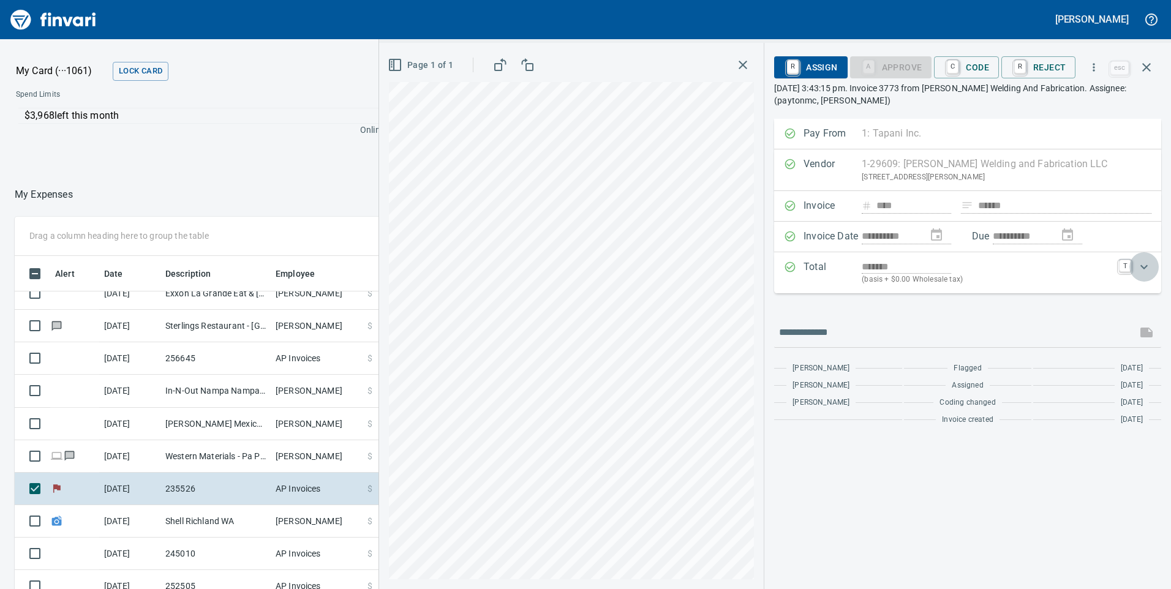
click at [1143, 268] on icon "Expand" at bounding box center [1144, 267] width 15 height 15
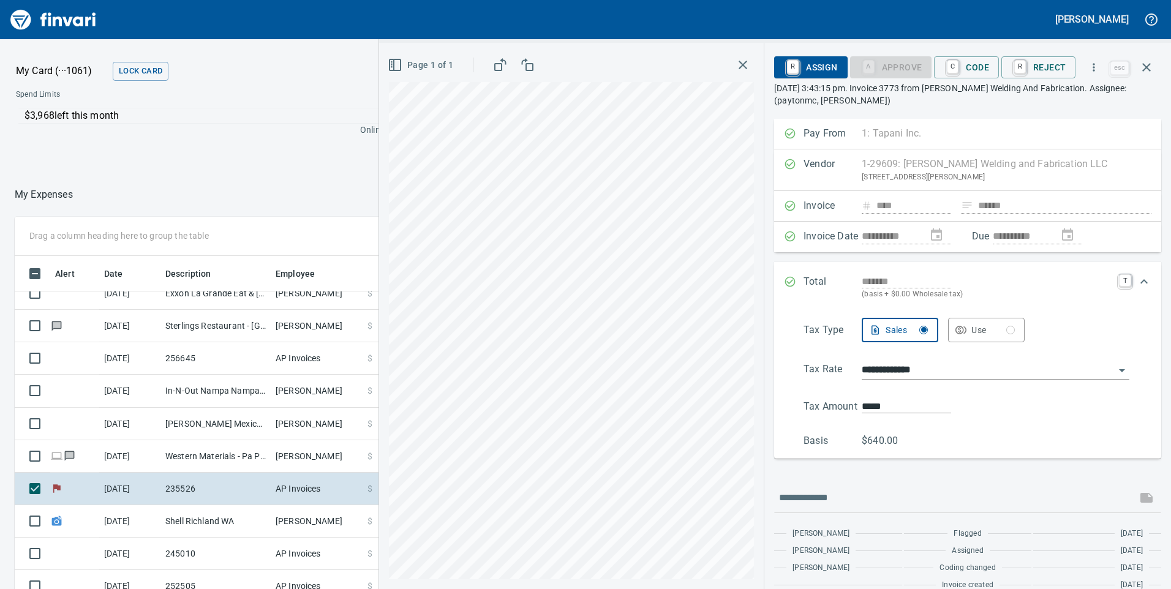
click at [1138, 282] on icon "Expand" at bounding box center [1144, 281] width 15 height 15
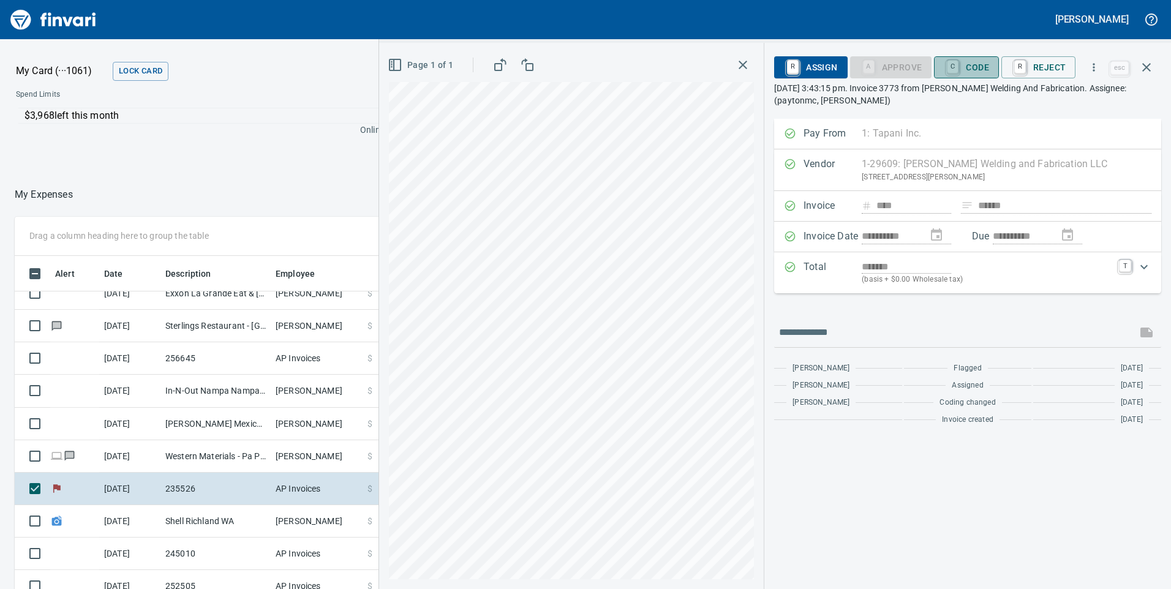
click at [983, 62] on span "C Code" at bounding box center [966, 67] width 45 height 21
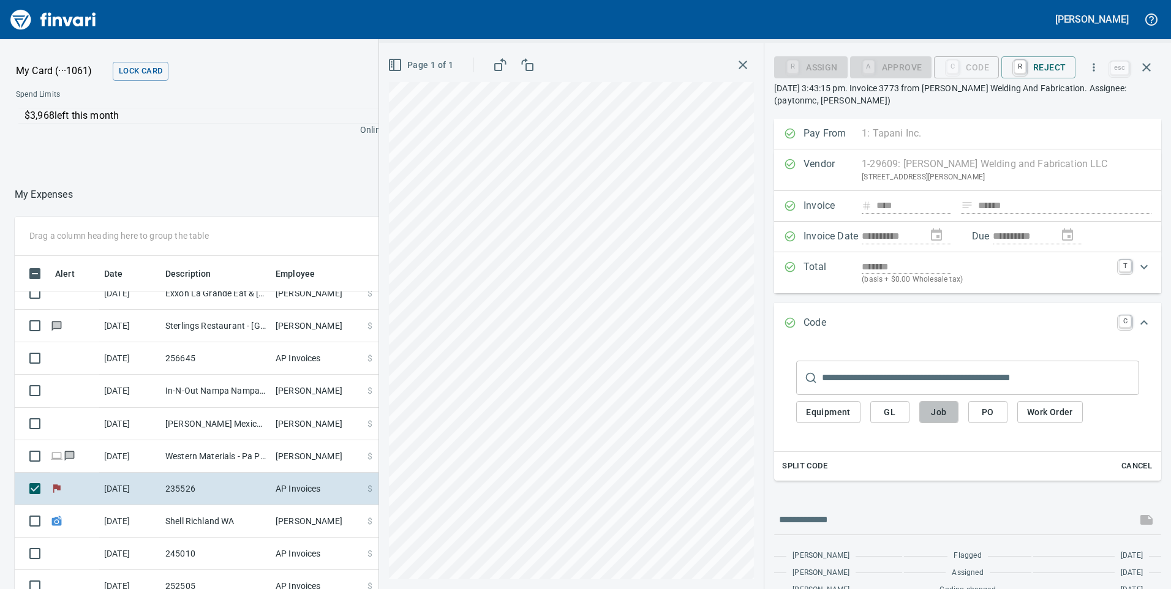
click at [941, 409] on span "Job" at bounding box center [939, 412] width 20 height 15
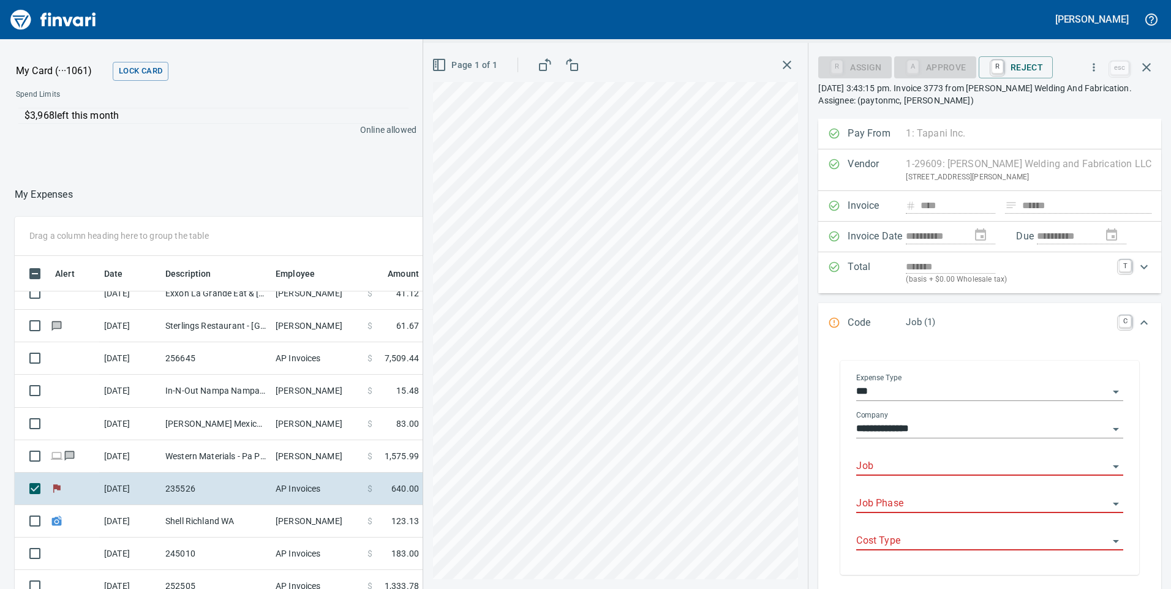
click at [931, 468] on input "Job" at bounding box center [982, 466] width 252 height 17
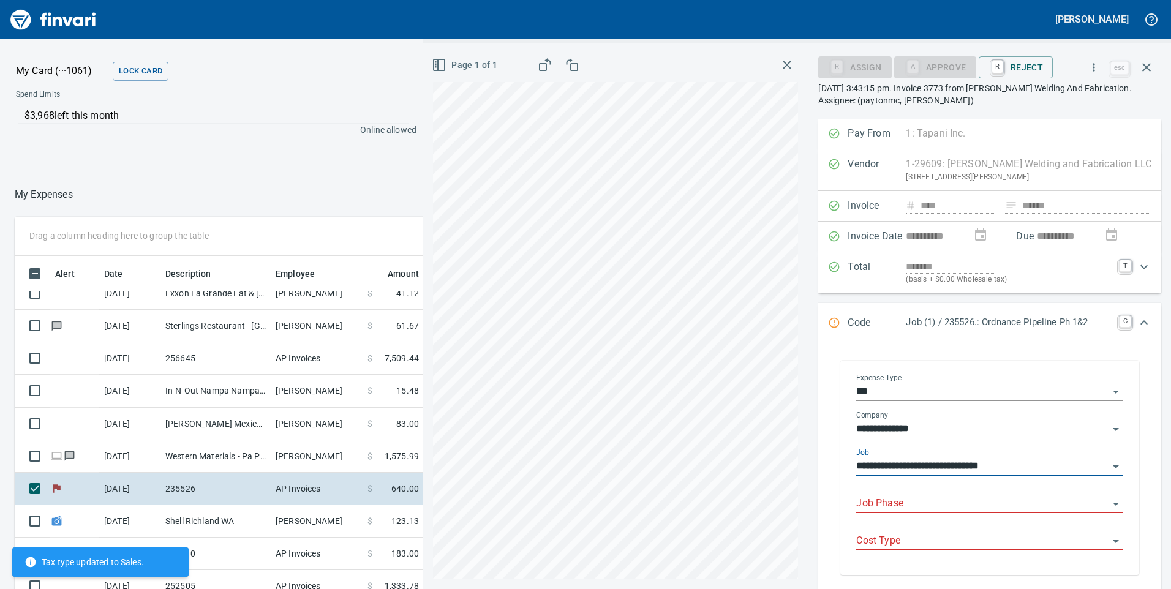
type input "**********"
click at [933, 506] on input "Job Phase" at bounding box center [982, 503] width 252 height 17
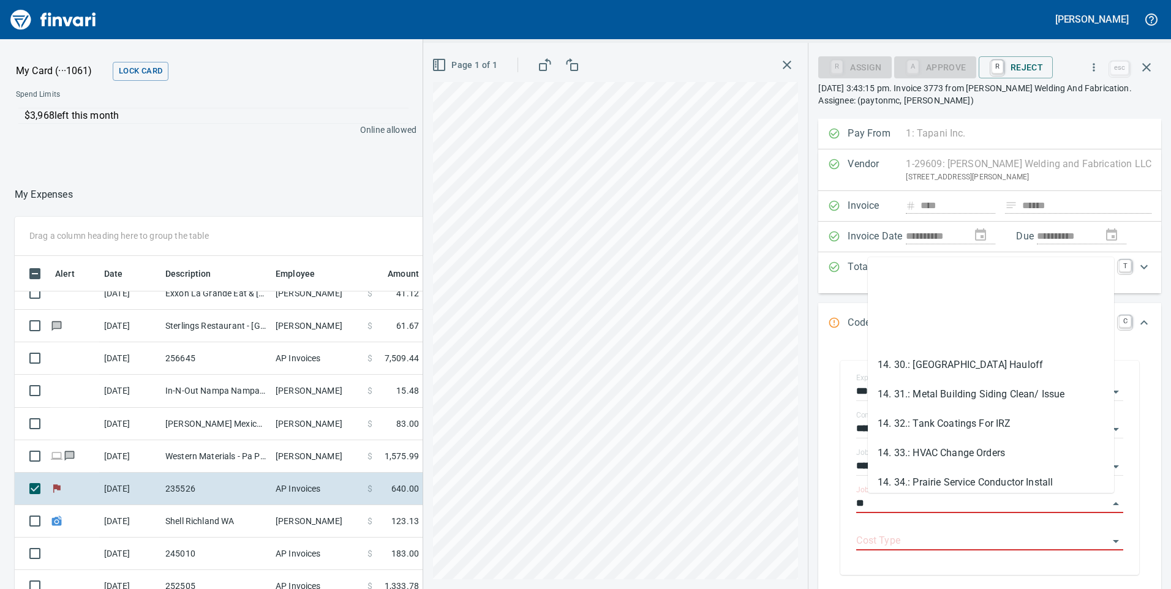
scroll to position [857, 0]
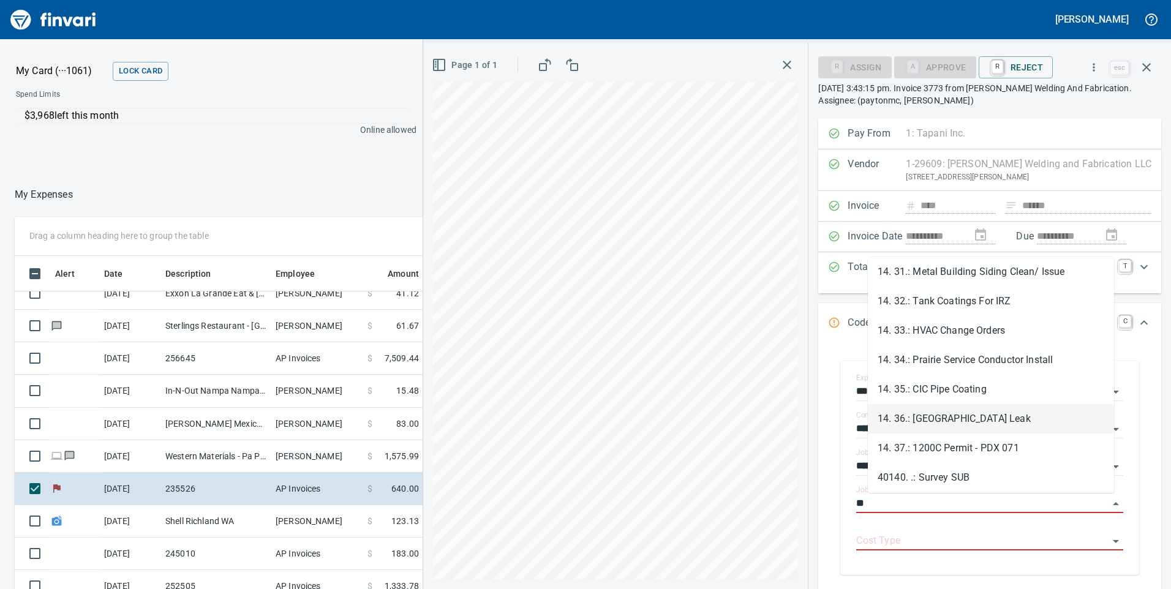
click at [937, 416] on li "14. 36.: [GEOGRAPHIC_DATA] Leak" at bounding box center [991, 418] width 246 height 29
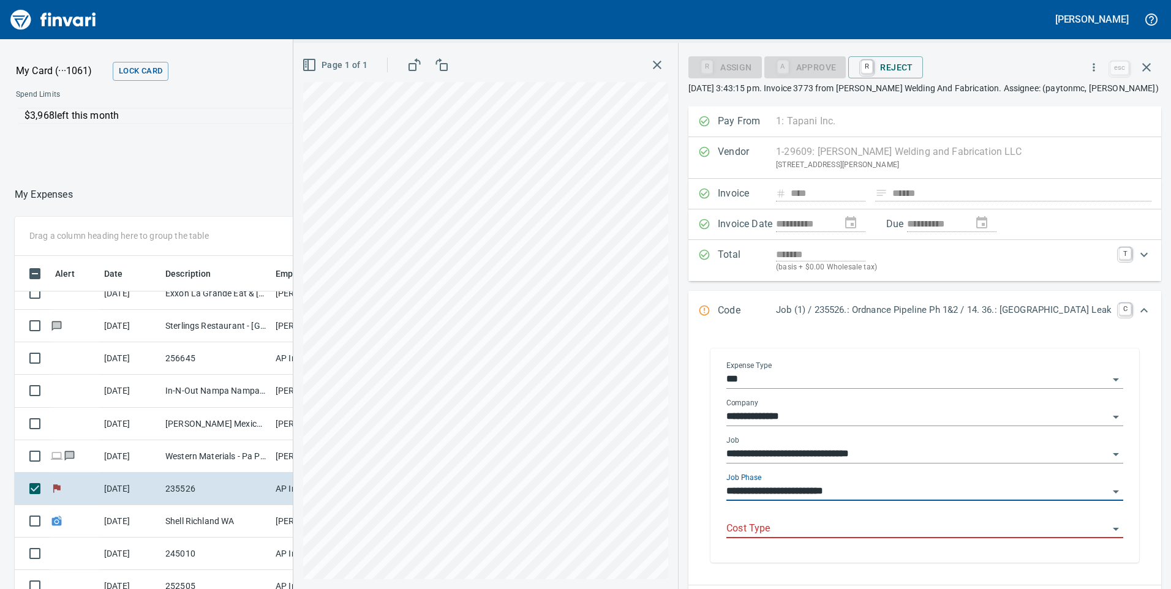
type input "**********"
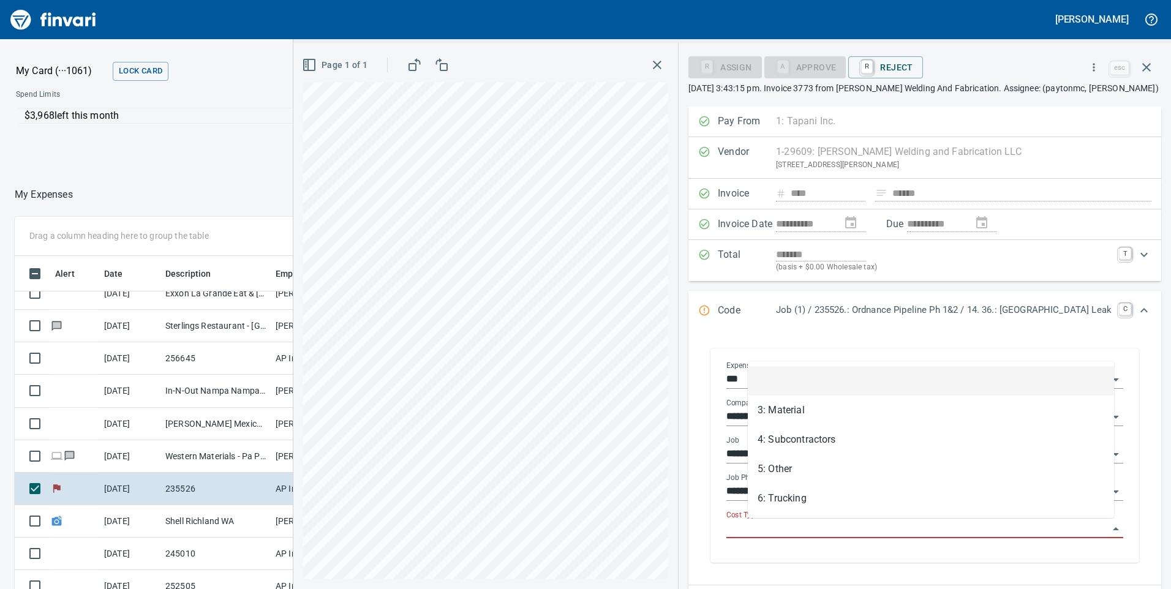
scroll to position [445, 808]
click at [861, 529] on input "Cost Type" at bounding box center [917, 528] width 382 height 17
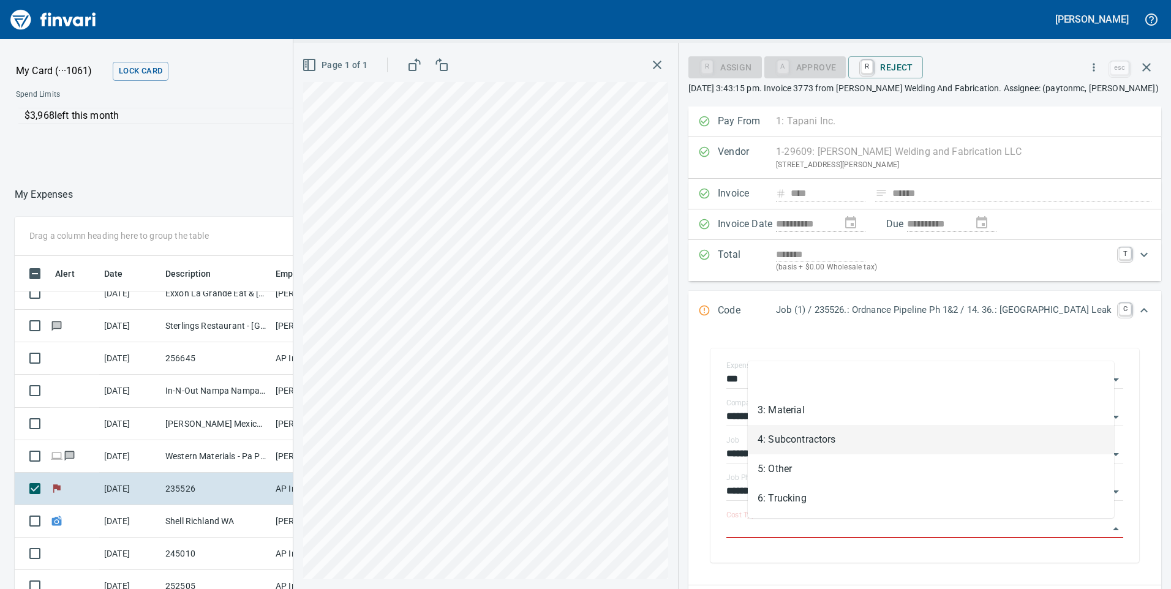
click at [808, 439] on li "4: Subcontractors" at bounding box center [931, 439] width 366 height 29
type input "**********"
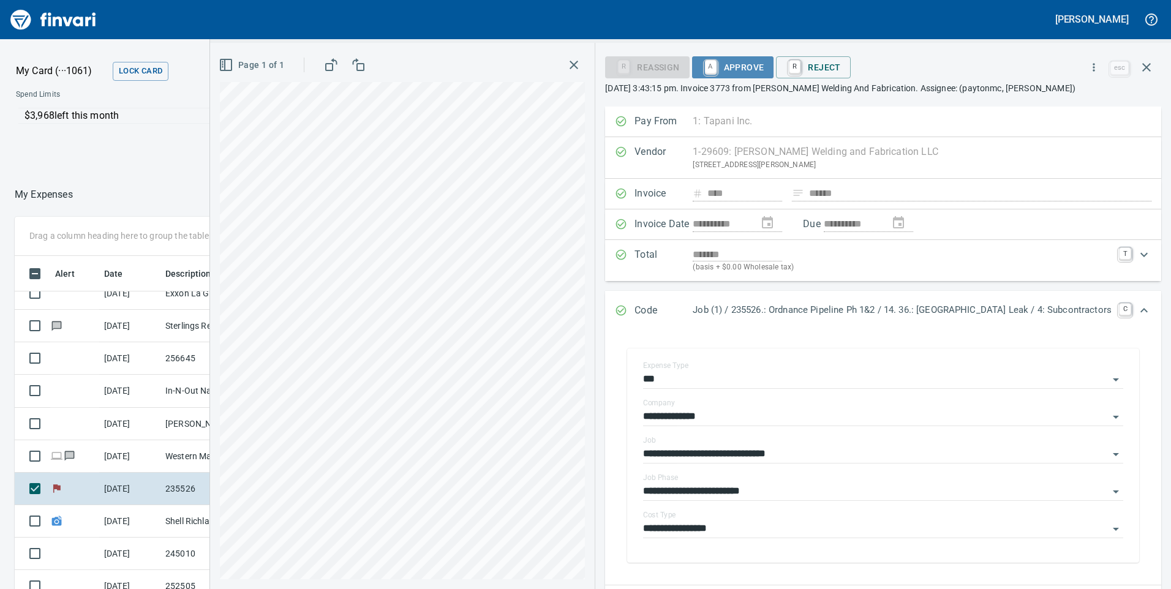
click at [764, 65] on span "A Approve" at bounding box center [733, 67] width 62 height 21
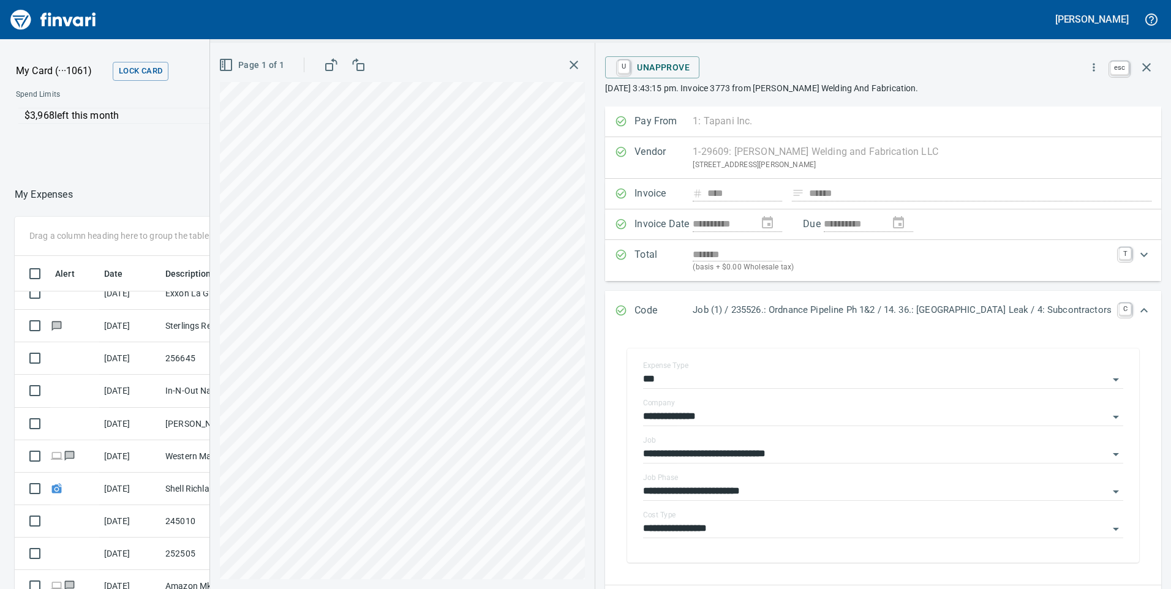
click at [1146, 66] on icon "button" at bounding box center [1146, 67] width 15 height 15
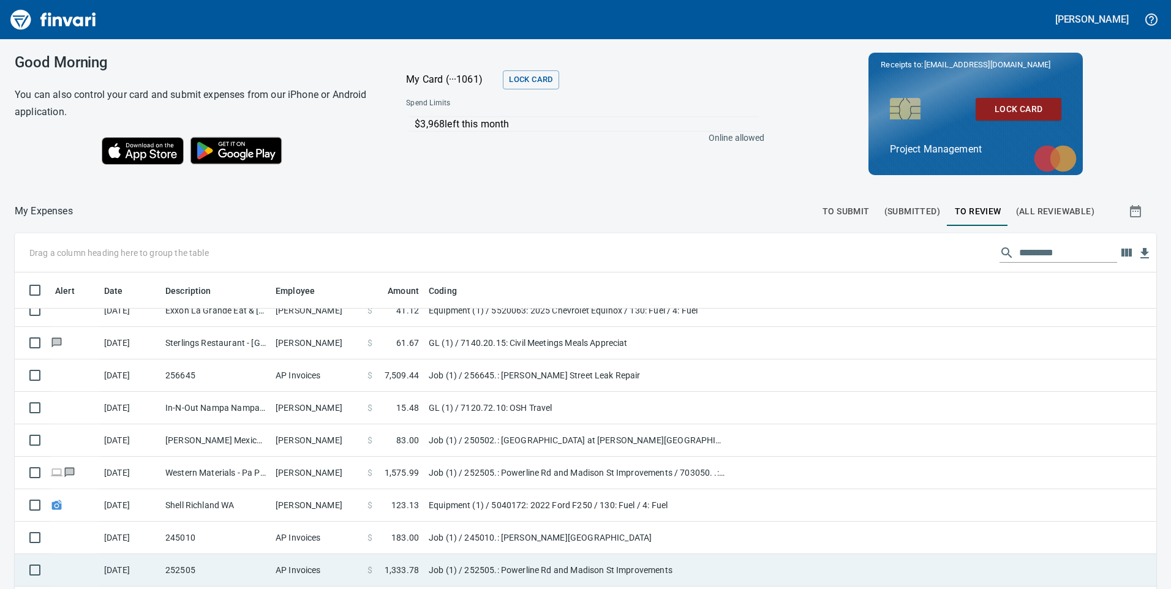
scroll to position [367, 0]
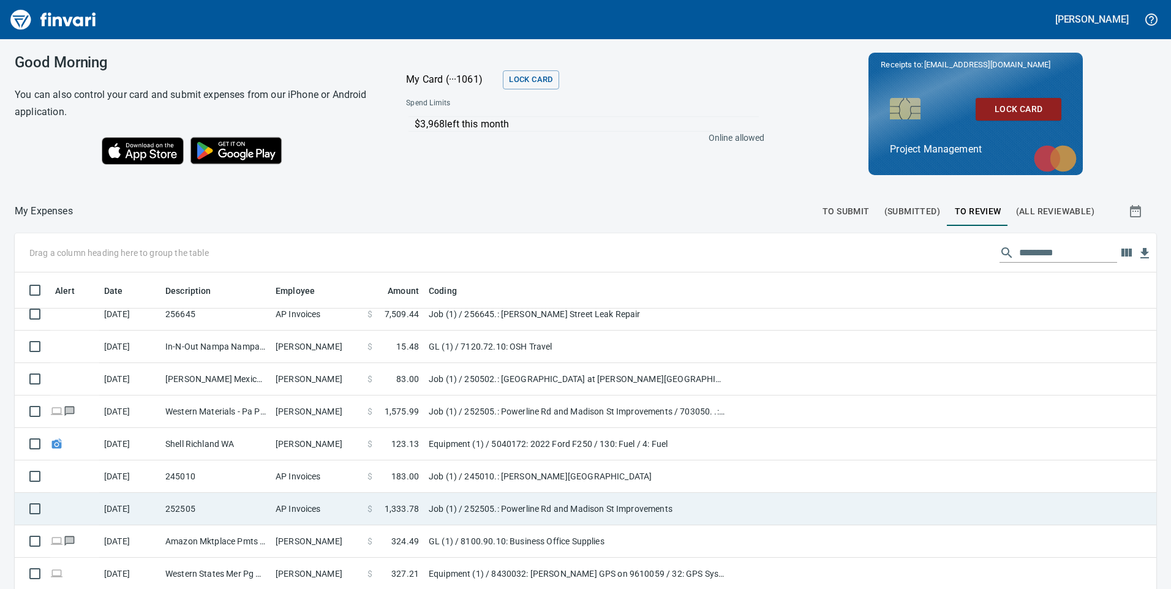
click at [440, 506] on td "Job (1) / 252505.: Powerline Rd and Madison St Improvements" at bounding box center [577, 509] width 306 height 32
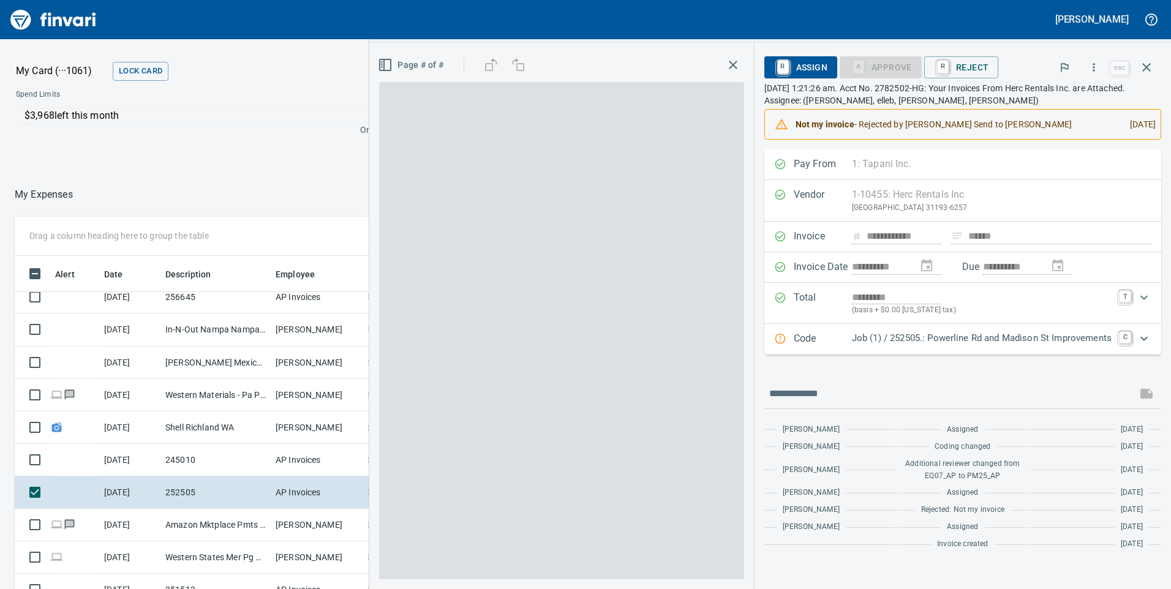
scroll to position [445, 808]
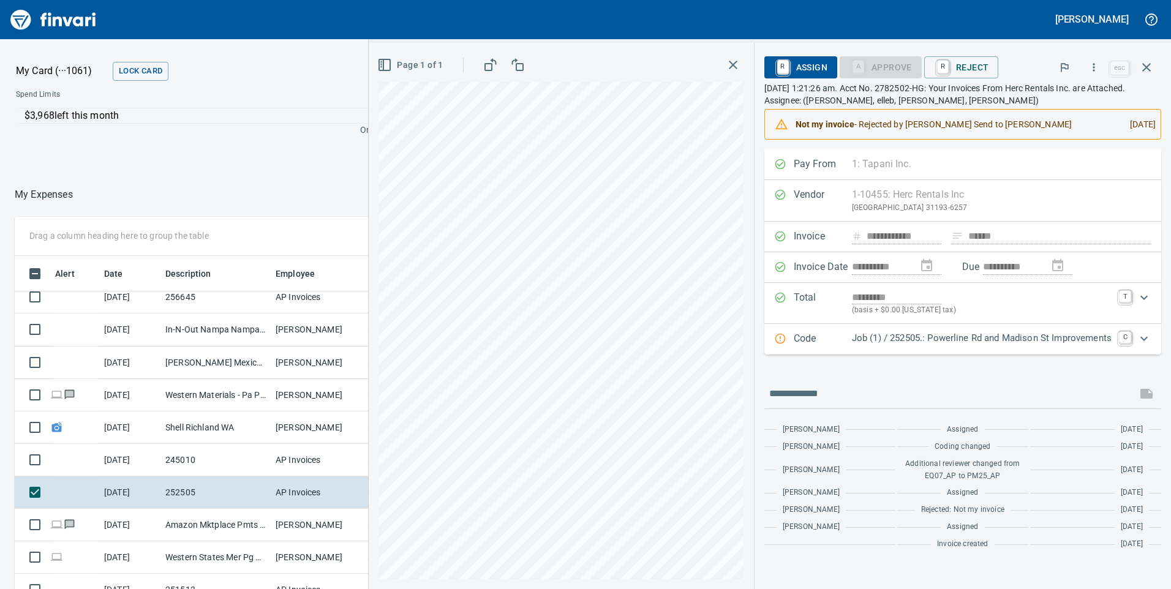
click at [732, 65] on icon "button" at bounding box center [733, 65] width 15 height 15
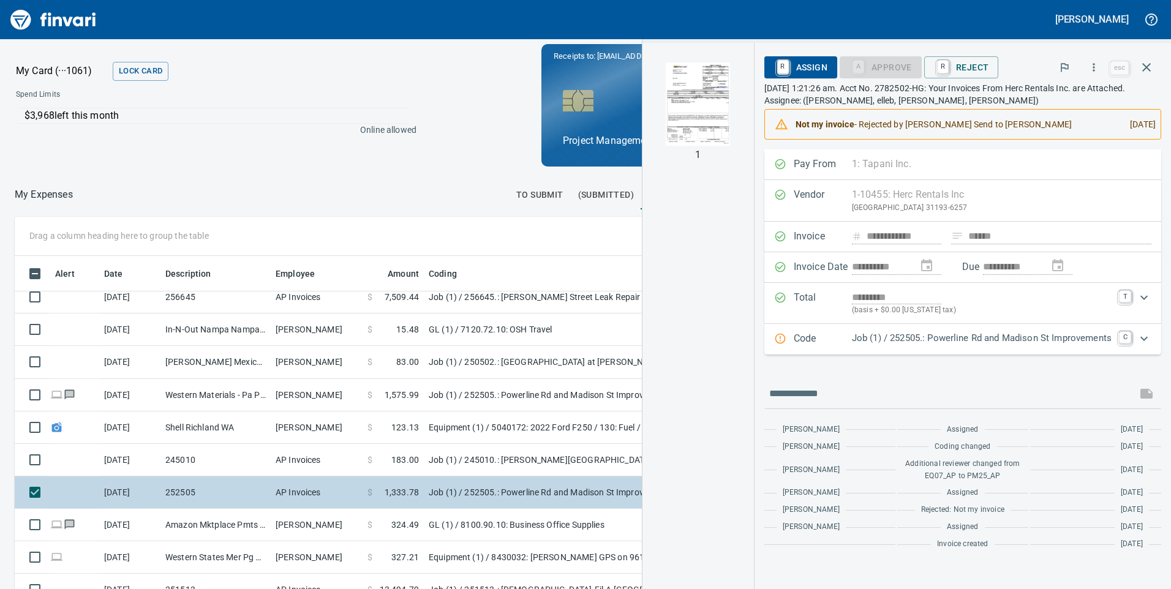
scroll to position [429, 0]
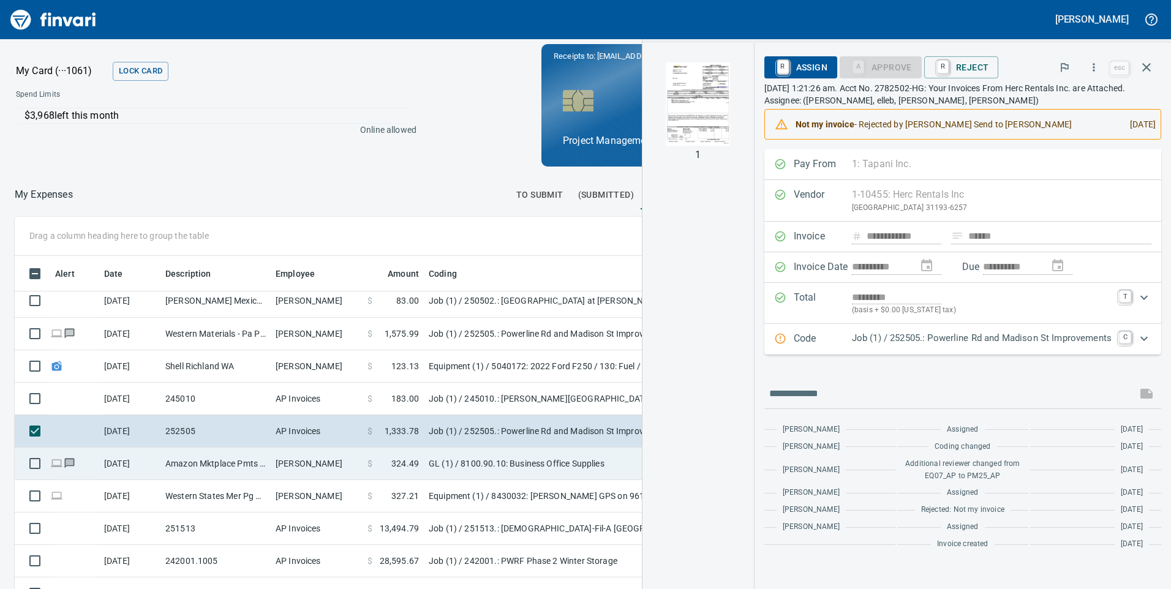
click at [431, 459] on td "GL (1) / 8100.90.10: Business Office Supplies" at bounding box center [577, 464] width 306 height 32
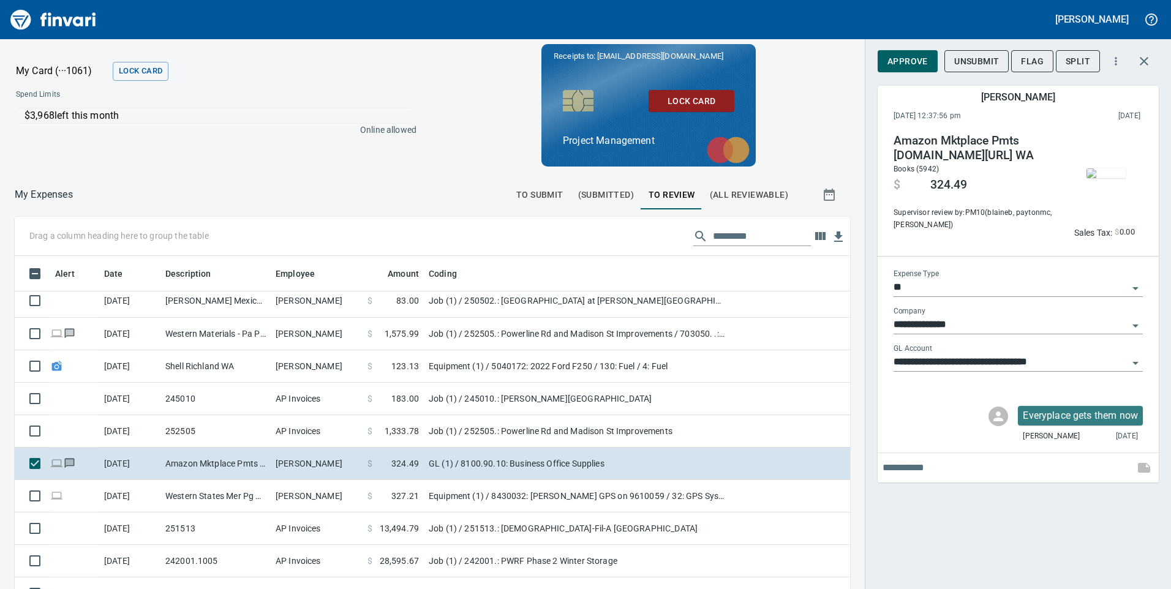
click at [1092, 178] on img "button" at bounding box center [1105, 173] width 39 height 10
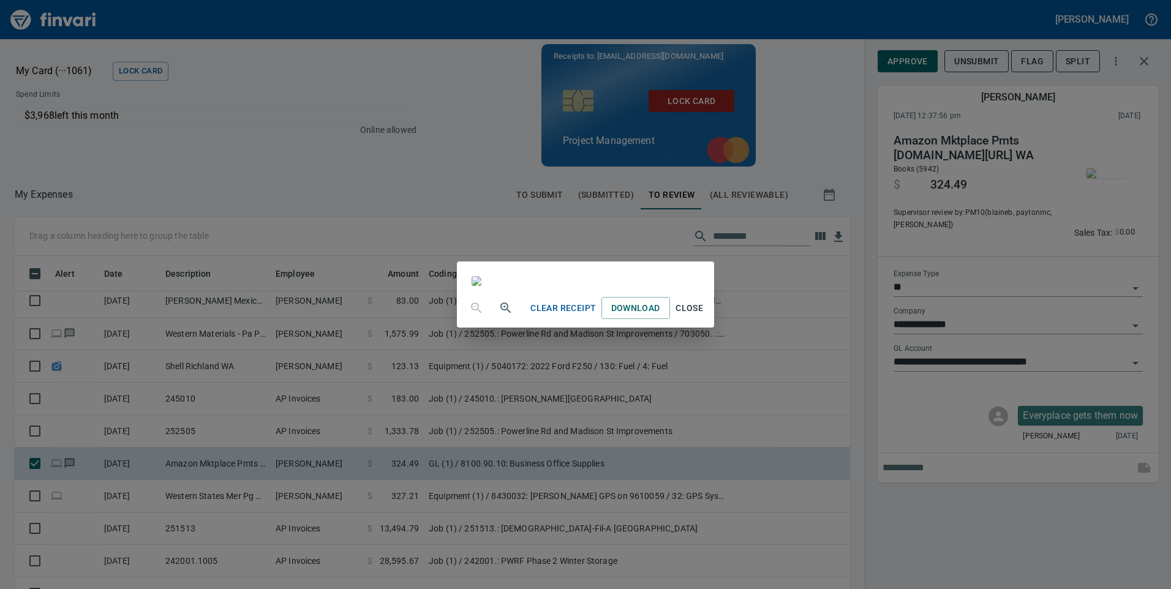
click at [1140, 62] on div "Clear Receipt Download Close" at bounding box center [585, 294] width 1171 height 589
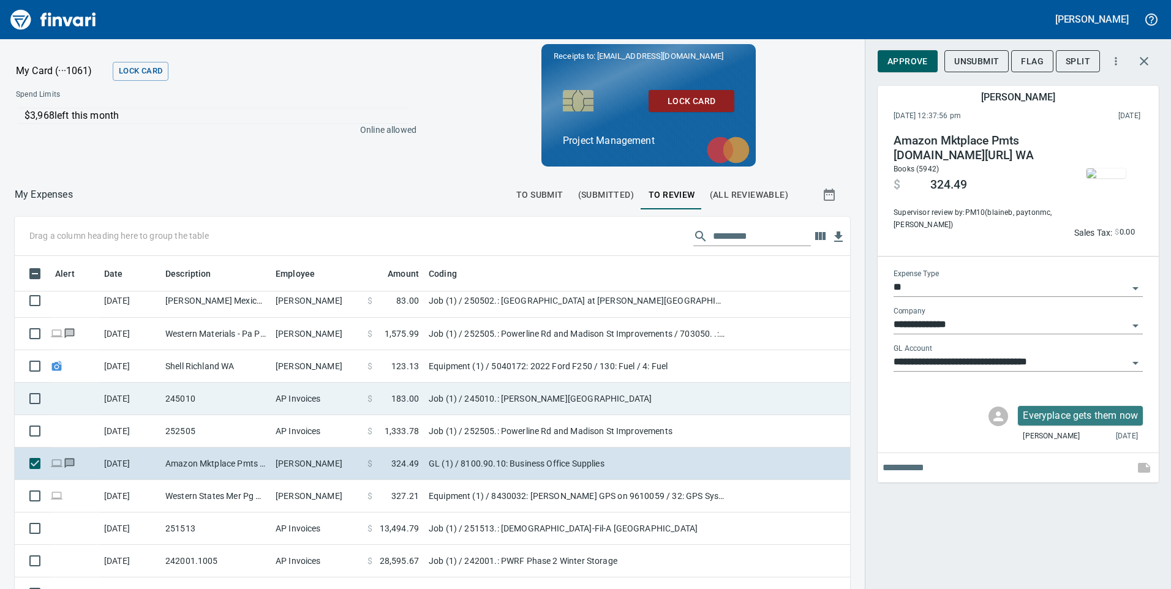
scroll to position [490, 0]
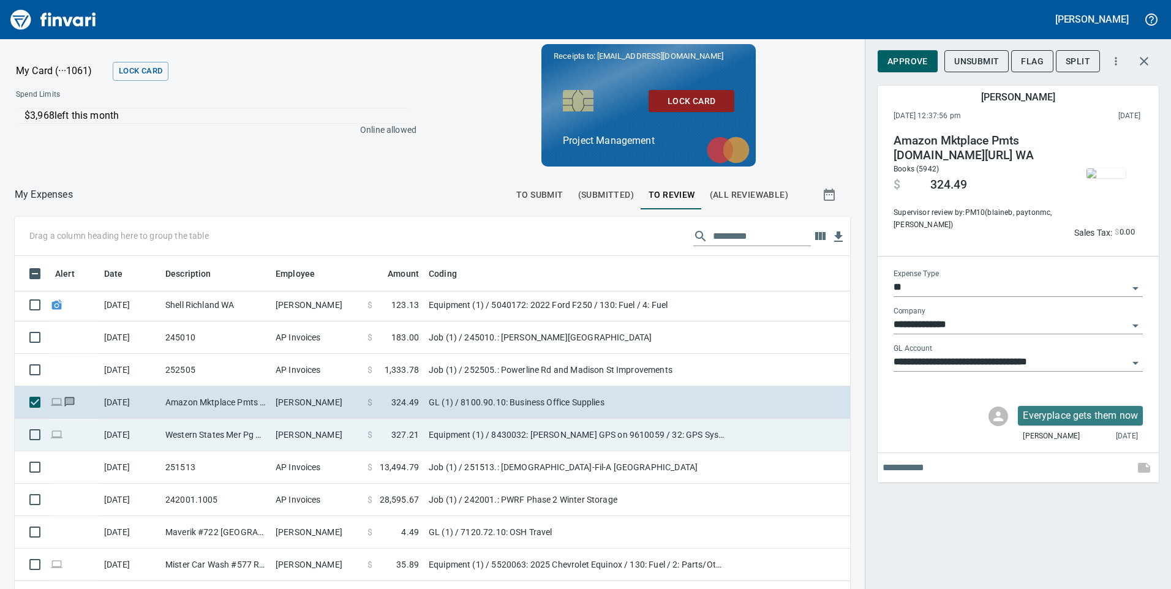
click at [467, 434] on td "Equipment (1) / 8430032: [PERSON_NAME] GPS on 9610059 / 32: GPS System / 2: Par…" at bounding box center [577, 435] width 306 height 32
type input "*********"
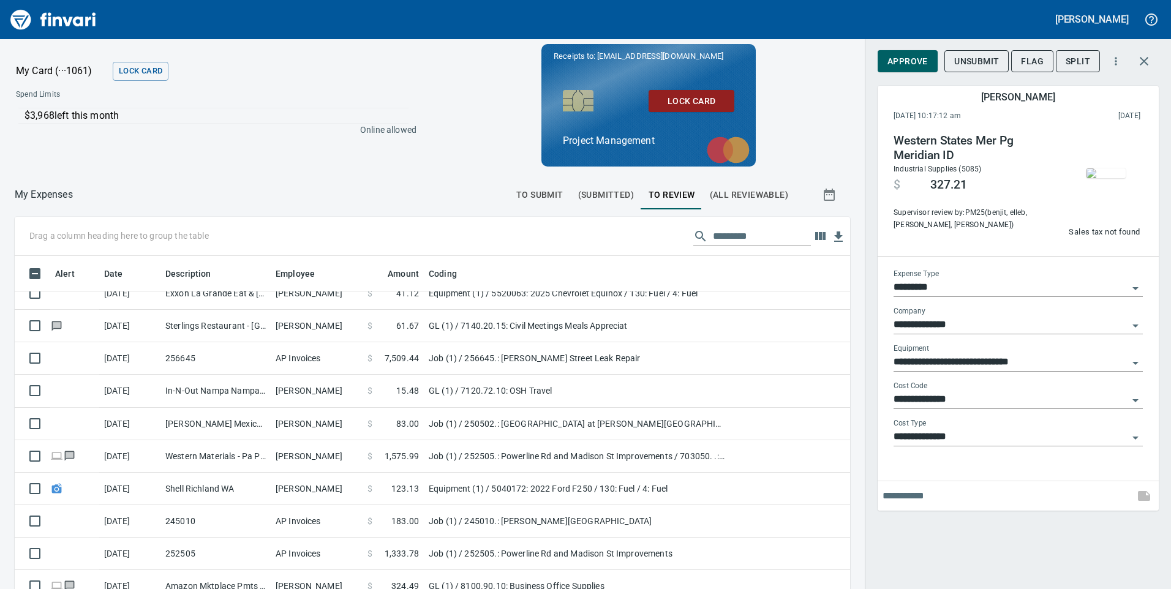
scroll to position [367, 0]
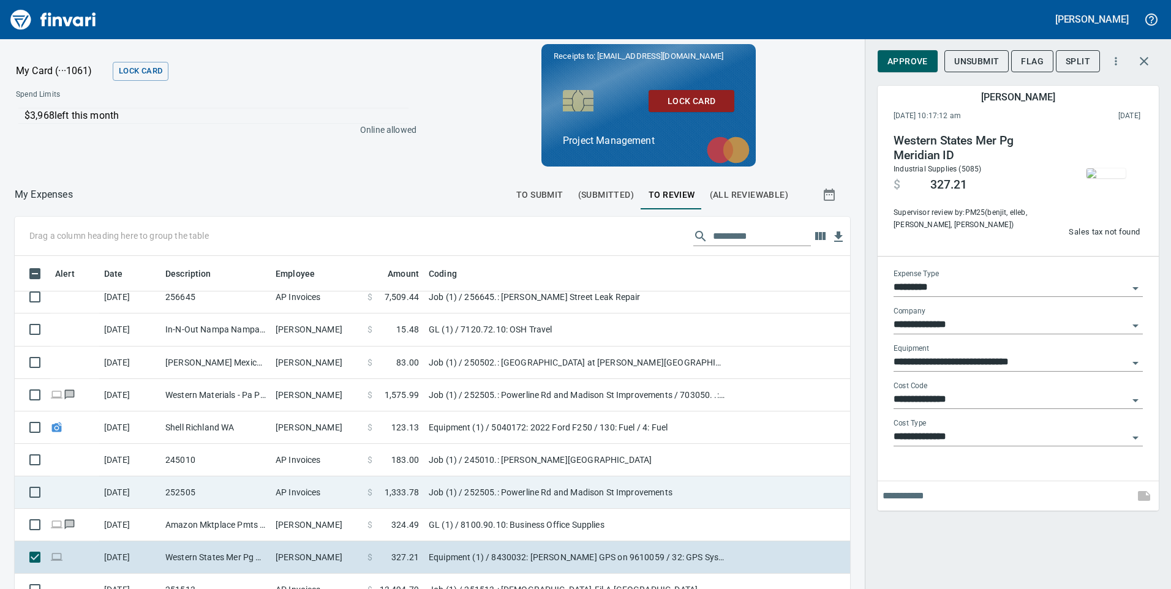
click at [507, 493] on td "Job (1) / 252505.: Powerline Rd and Madison St Improvements" at bounding box center [577, 492] width 306 height 32
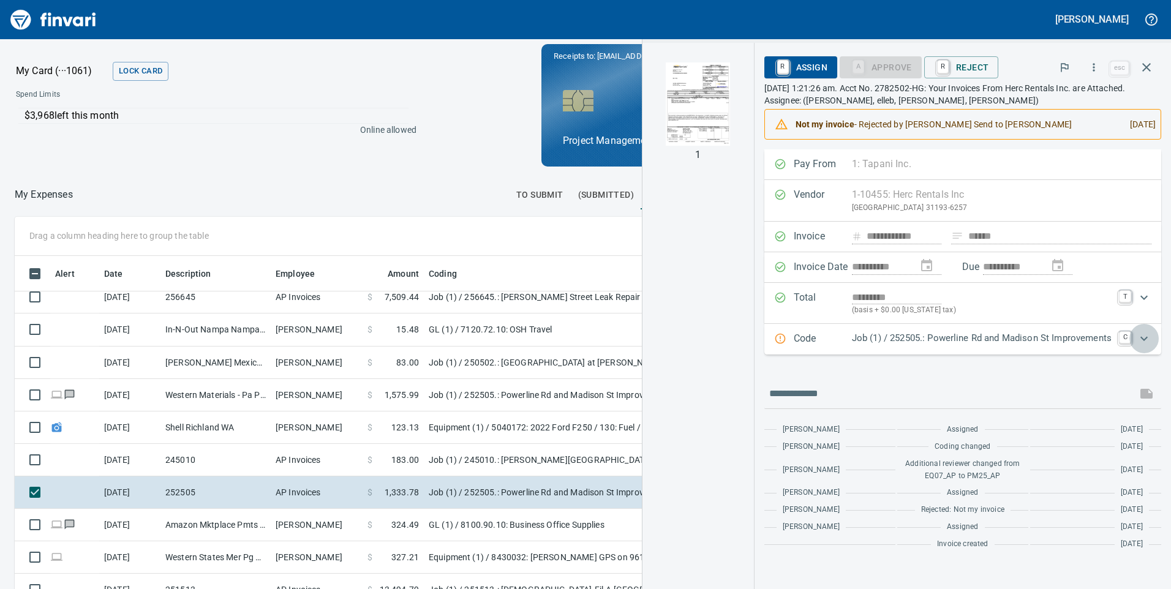
click at [1147, 338] on icon "Expand" at bounding box center [1144, 338] width 15 height 15
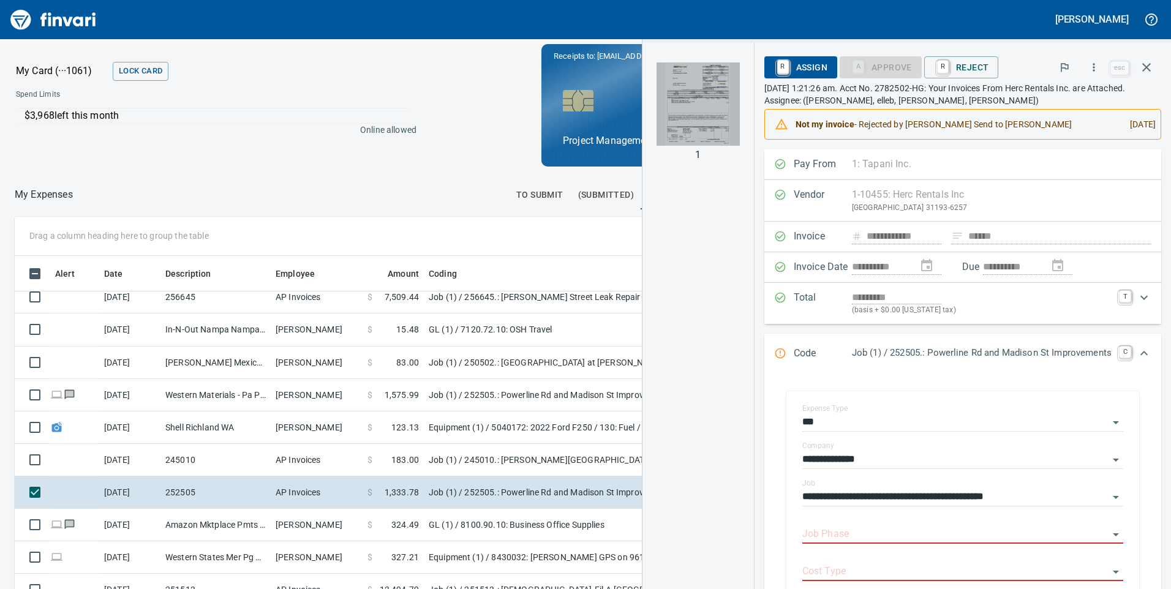
click at [680, 86] on img "button" at bounding box center [697, 103] width 83 height 83
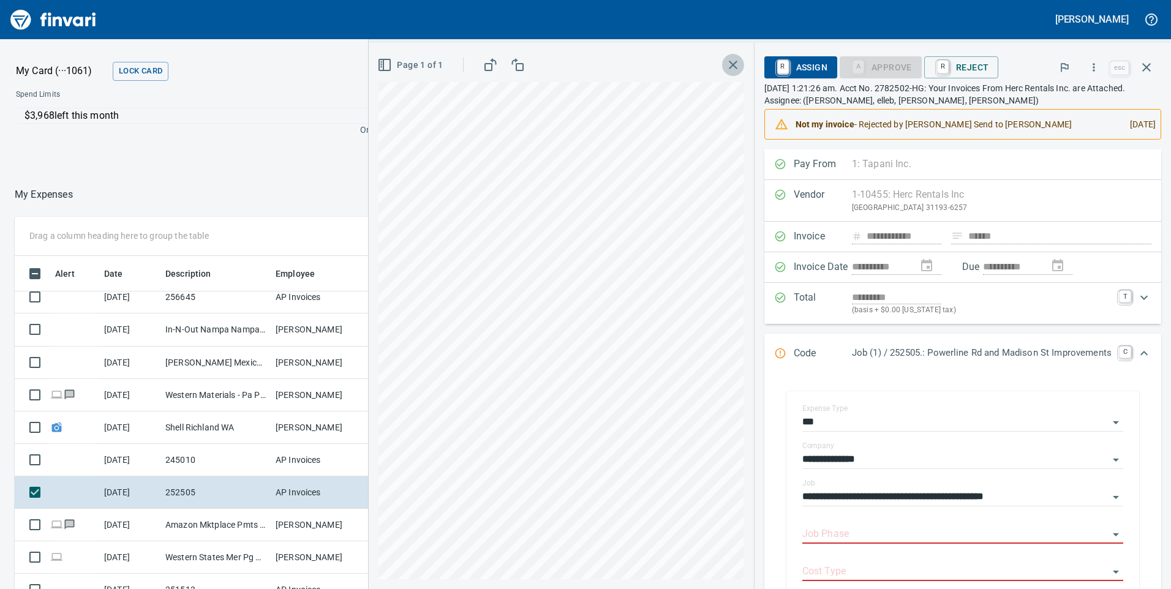
click at [726, 64] on icon "button" at bounding box center [733, 65] width 15 height 15
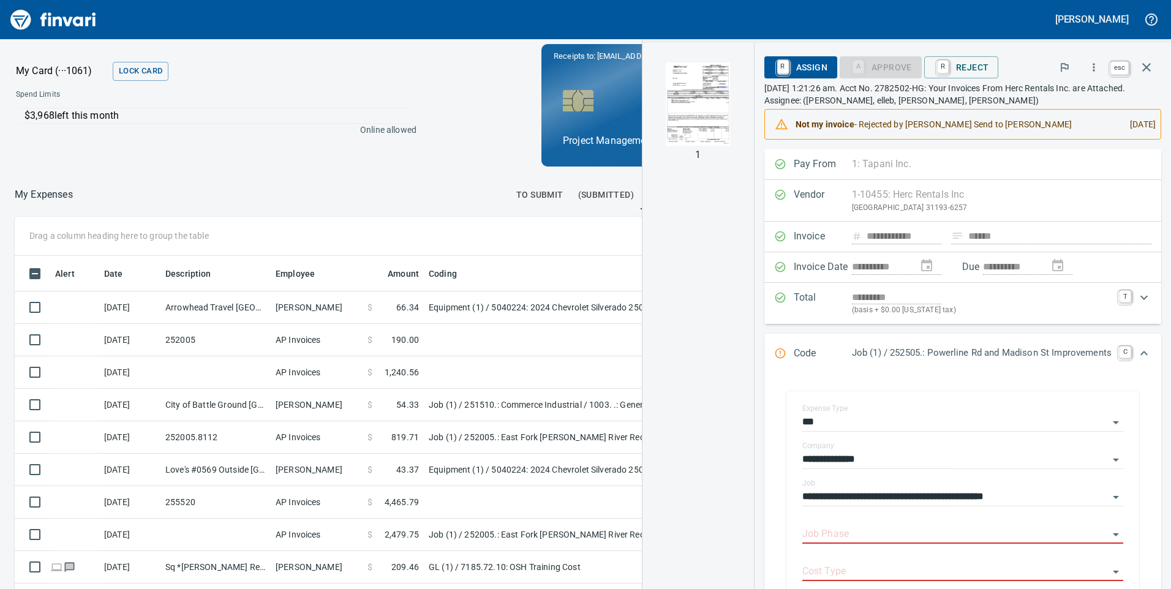
scroll to position [445, 808]
click at [1150, 70] on icon "button" at bounding box center [1146, 67] width 9 height 9
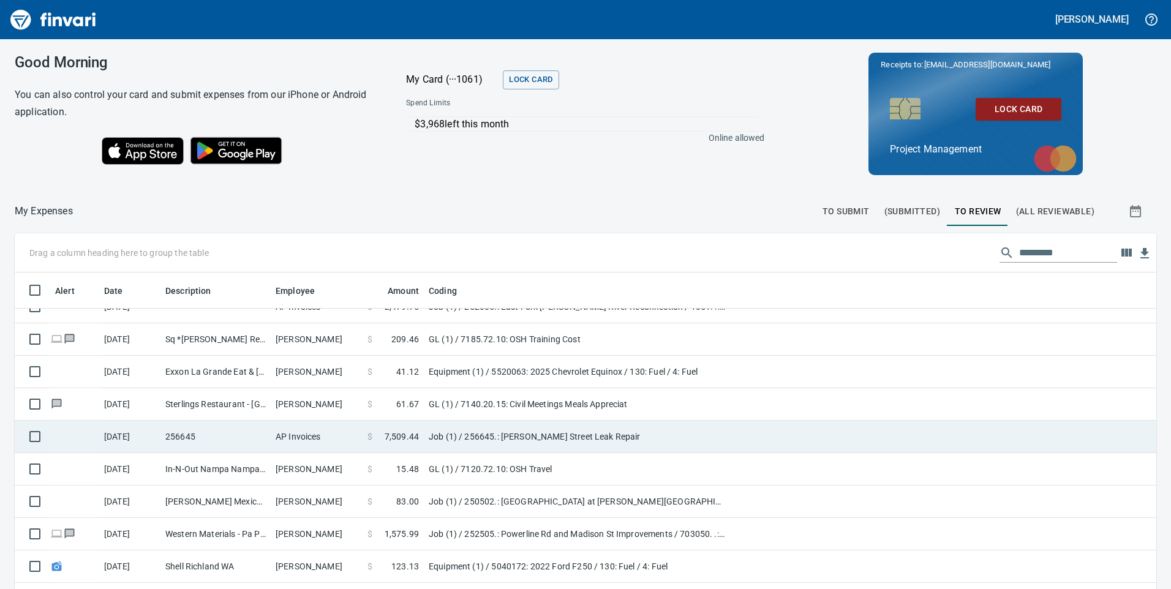
scroll to position [306, 0]
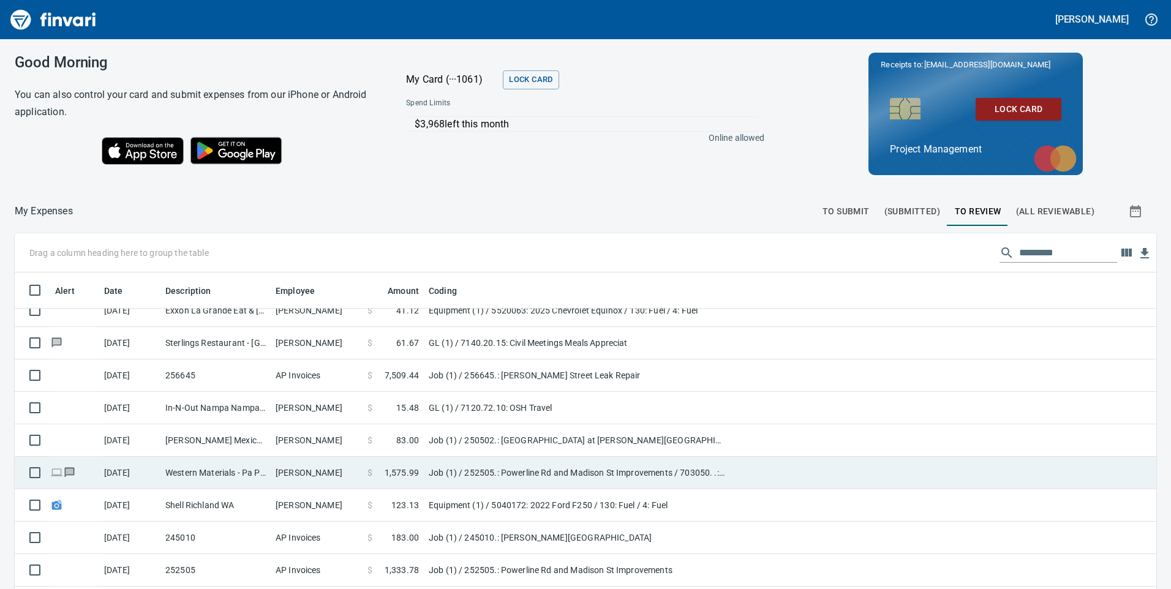
click at [464, 468] on td "Job (1) / 252505.: Powerline Rd and Madison St Improvements / 703050. .: Block …" at bounding box center [577, 473] width 306 height 32
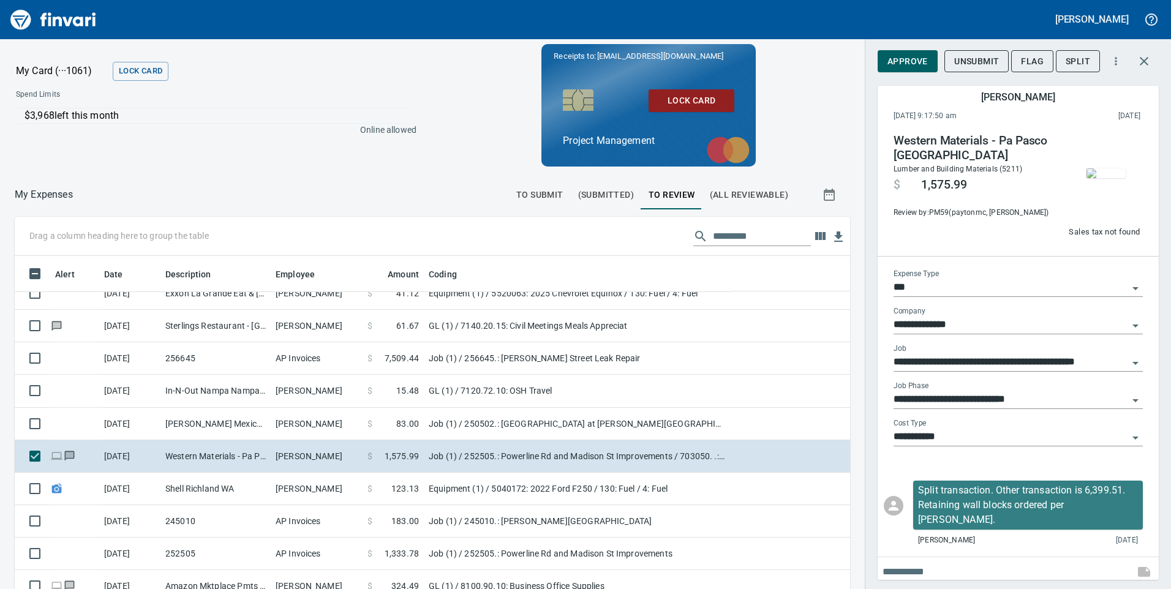
scroll to position [445, 808]
click at [1110, 168] on img "button" at bounding box center [1105, 173] width 39 height 10
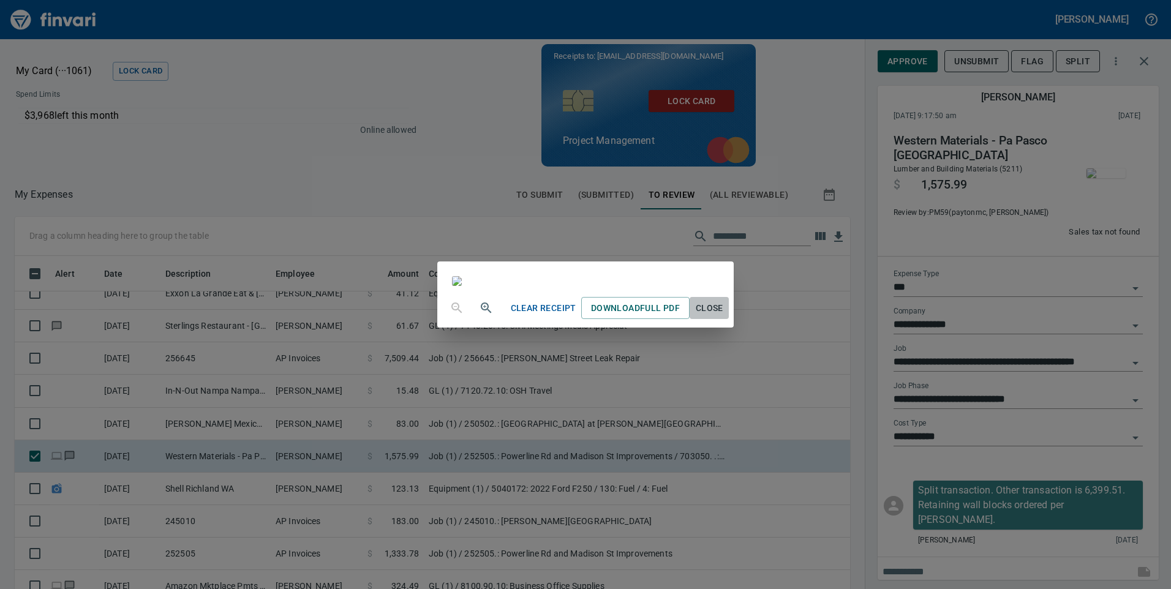
click at [724, 316] on span "Close" at bounding box center [708, 308] width 29 height 15
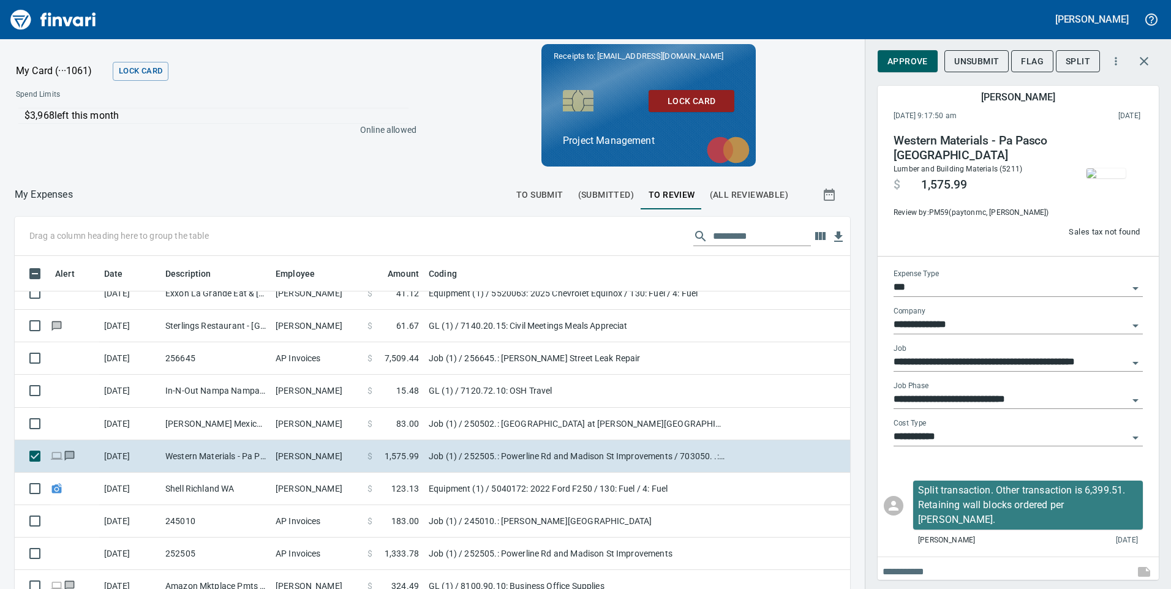
scroll to position [7, 0]
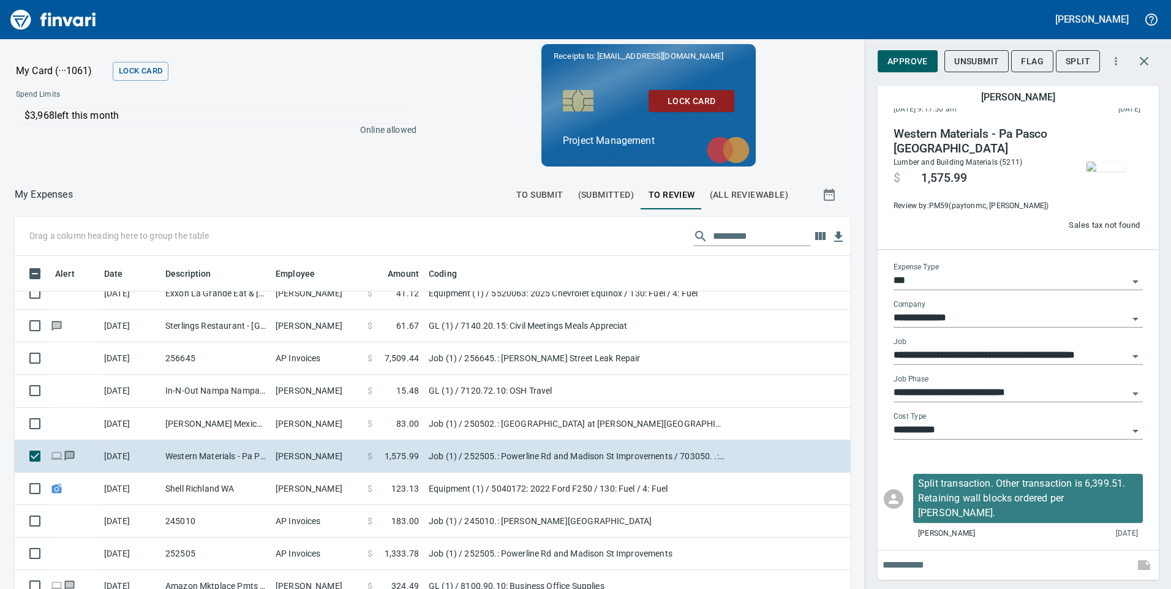
click at [1015, 461] on div "**********" at bounding box center [1018, 358] width 269 height 211
drag, startPoint x: 1075, startPoint y: 63, endPoint x: 1038, endPoint y: 306, distance: 245.3
click at [1038, 306] on div "**********" at bounding box center [1017, 311] width 281 height 537
click at [1128, 429] on icon "Open" at bounding box center [1135, 431] width 15 height 15
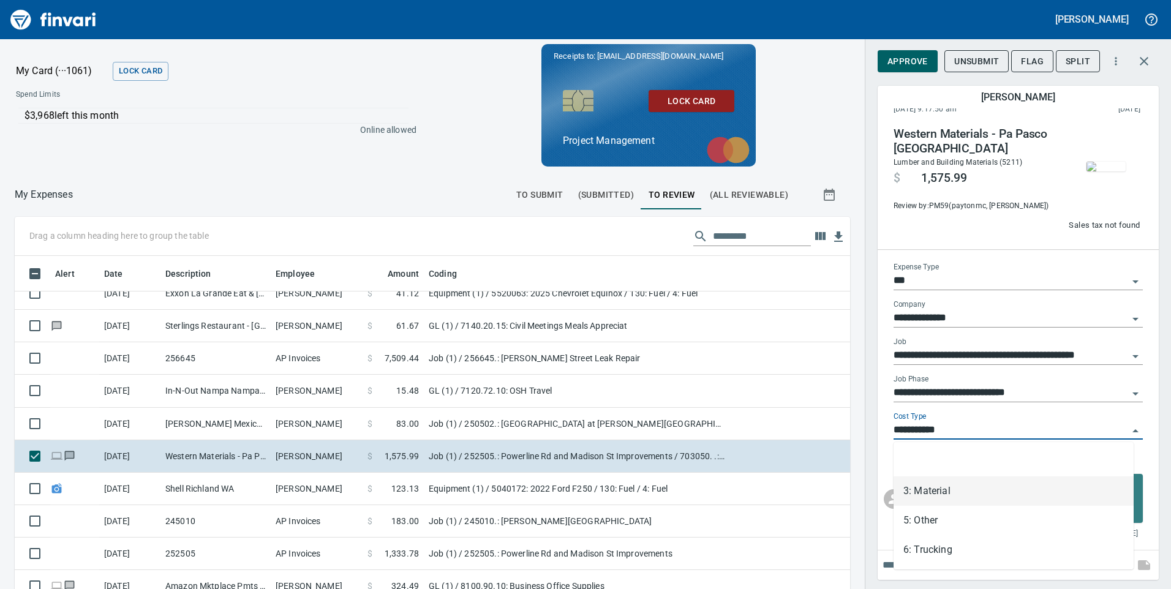
click at [1128, 429] on icon "Close" at bounding box center [1135, 431] width 15 height 15
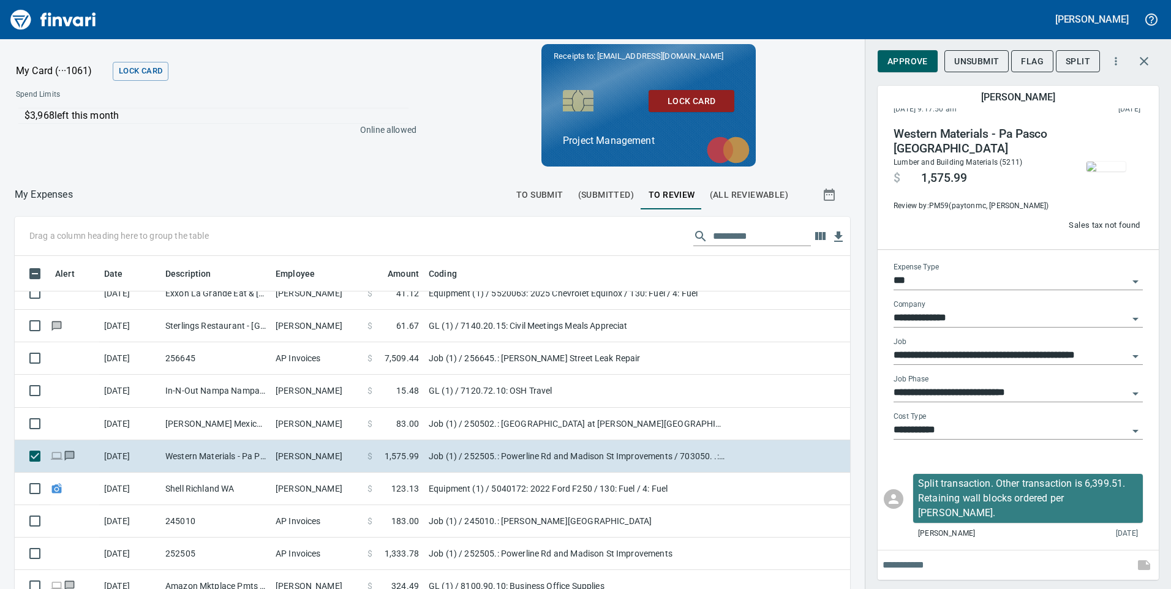
click at [1037, 460] on div "**********" at bounding box center [1018, 358] width 269 height 211
click at [1146, 65] on icon "button" at bounding box center [1144, 61] width 15 height 15
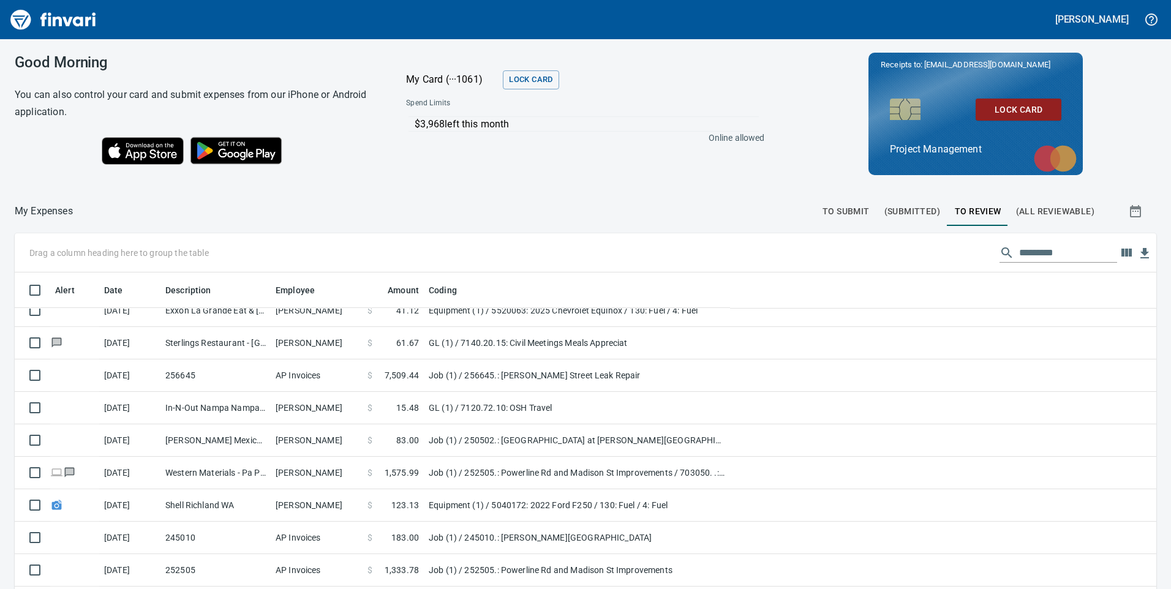
scroll to position [445, 1106]
